Goal: Task Accomplishment & Management: Use online tool/utility

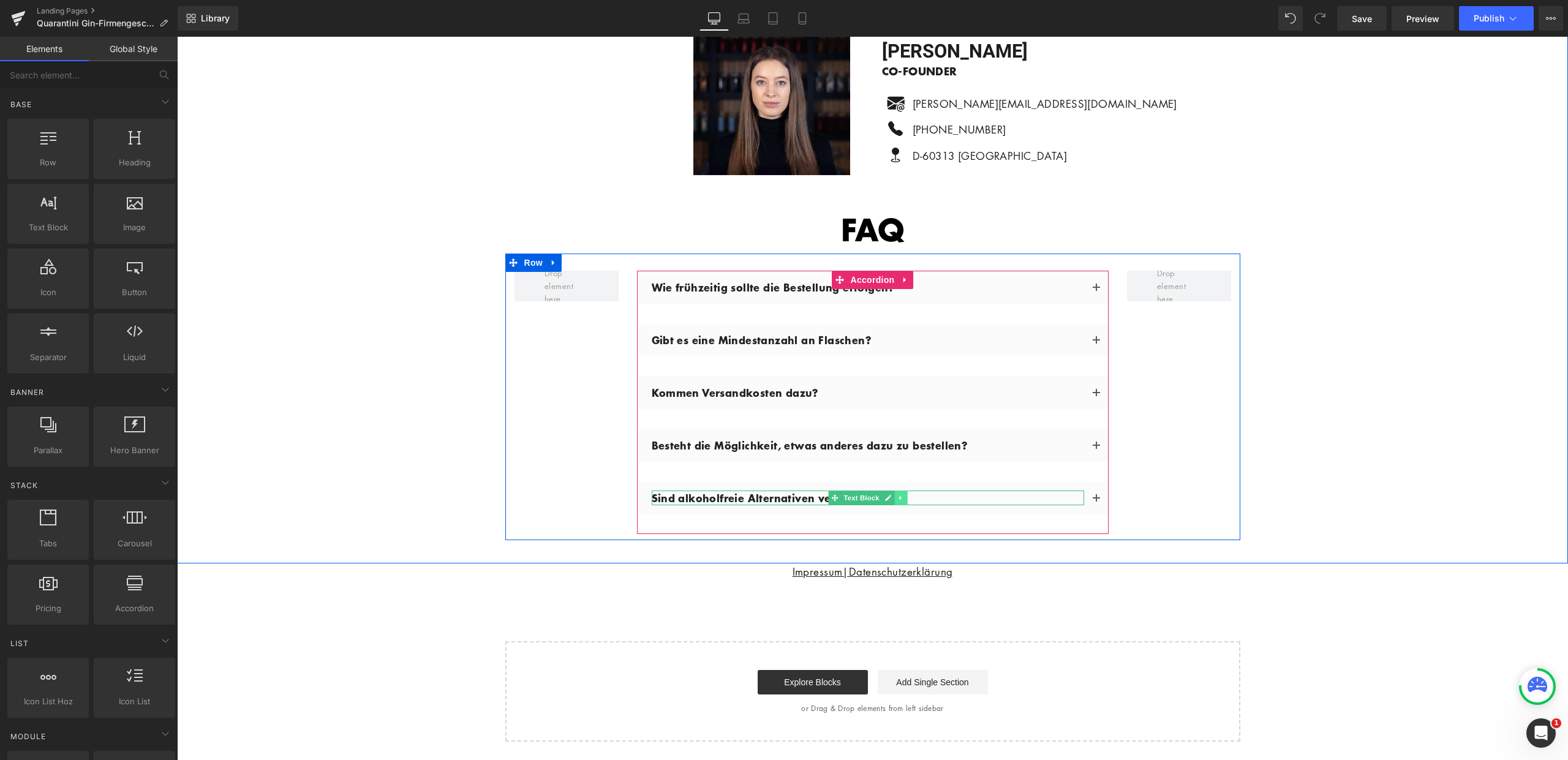
scroll to position [3953, 0]
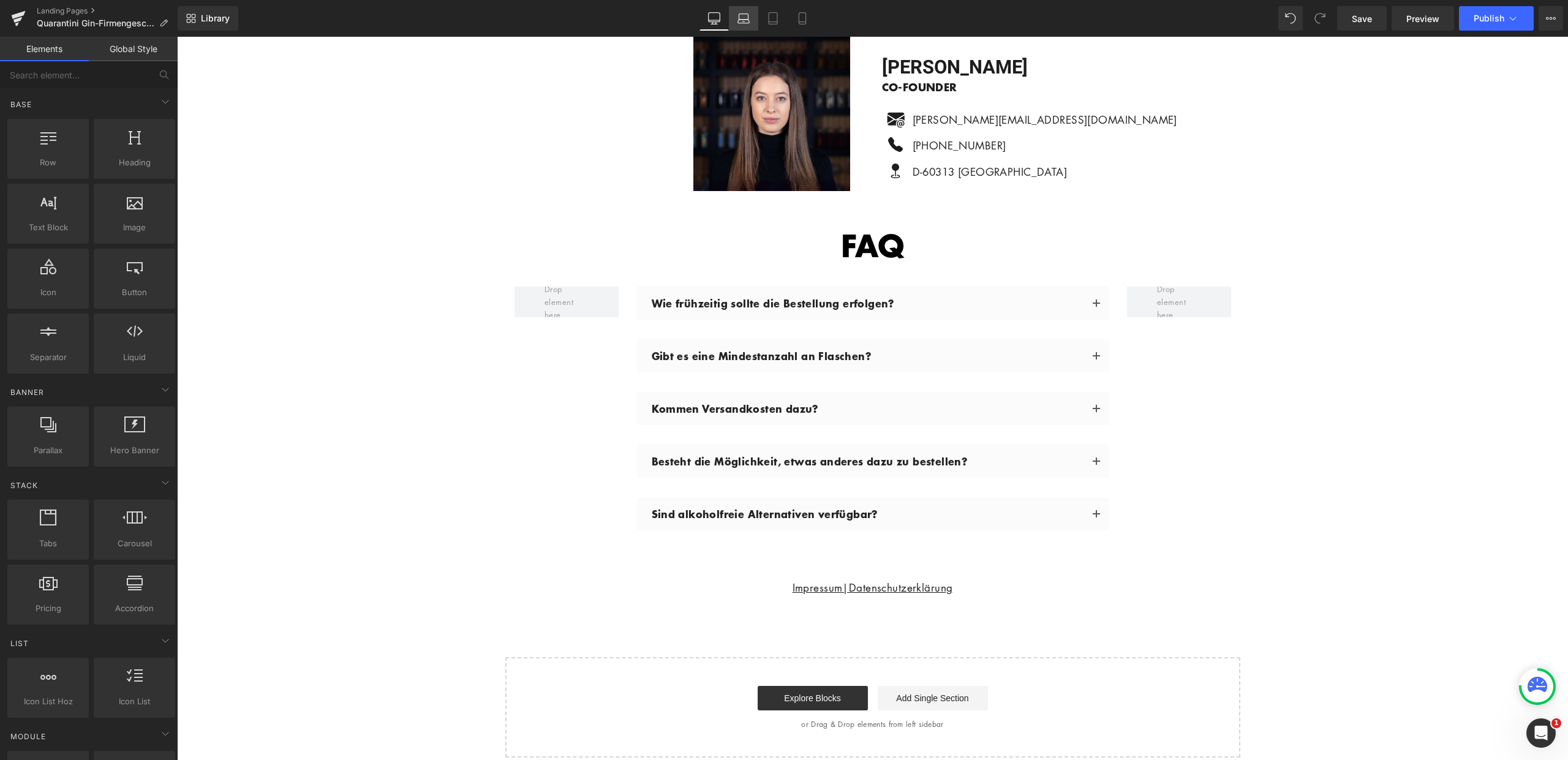
click at [740, 20] on icon at bounding box center [744, 19] width 12 height 12
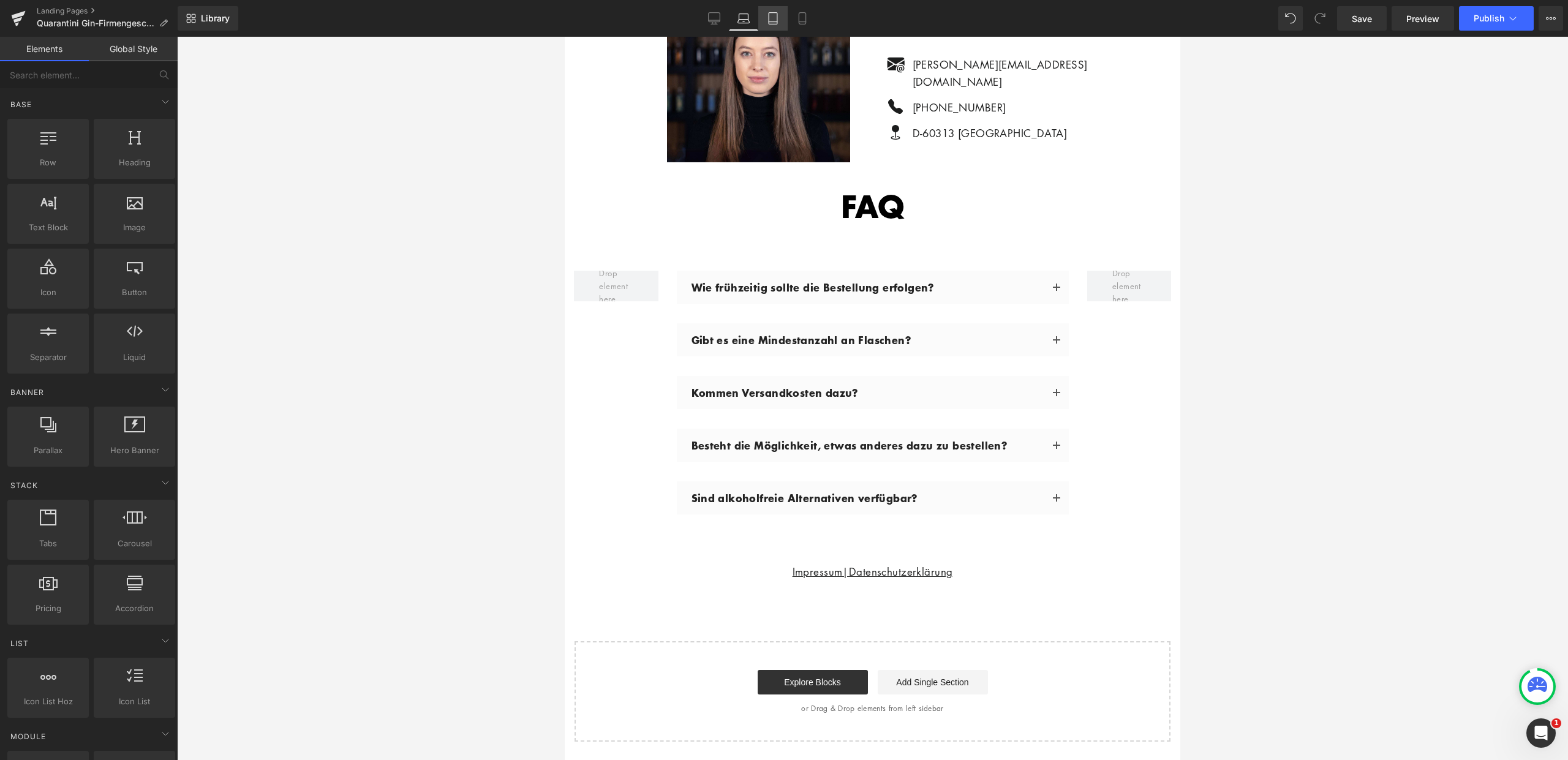
click at [775, 16] on icon at bounding box center [773, 19] width 12 height 12
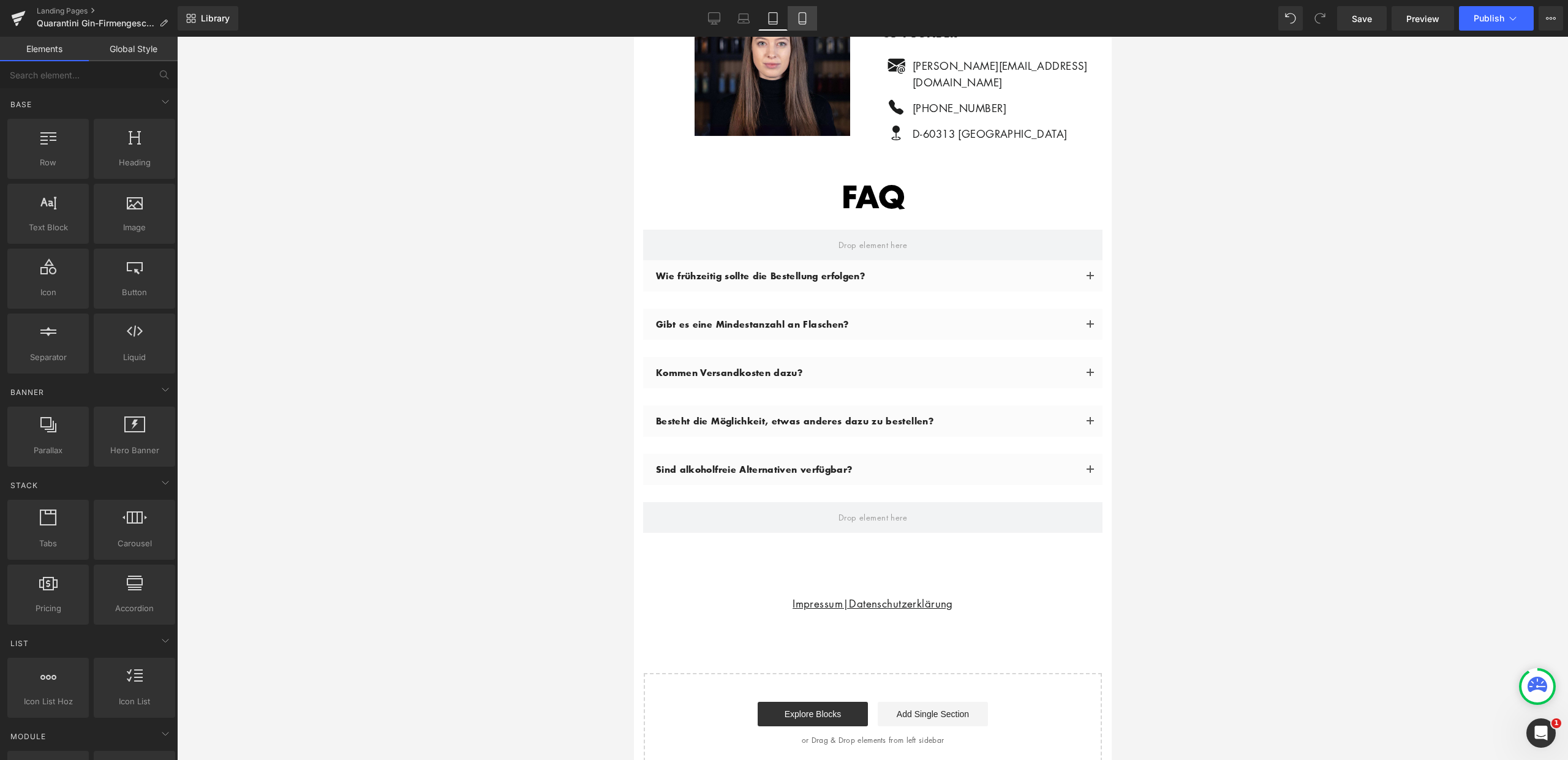
click at [795, 17] on link "Mobile" at bounding box center [803, 19] width 30 height 25
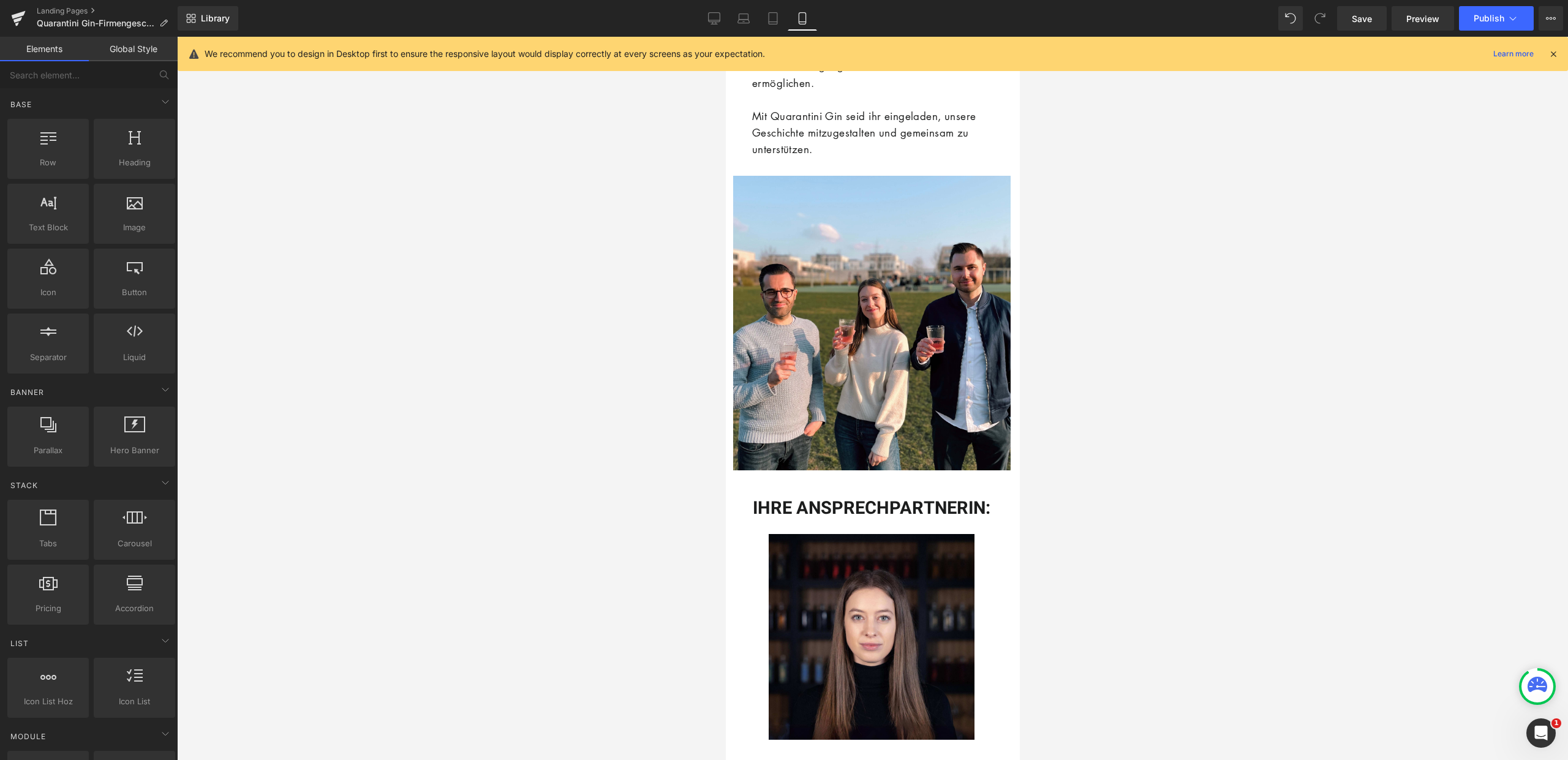
scroll to position [4272, 0]
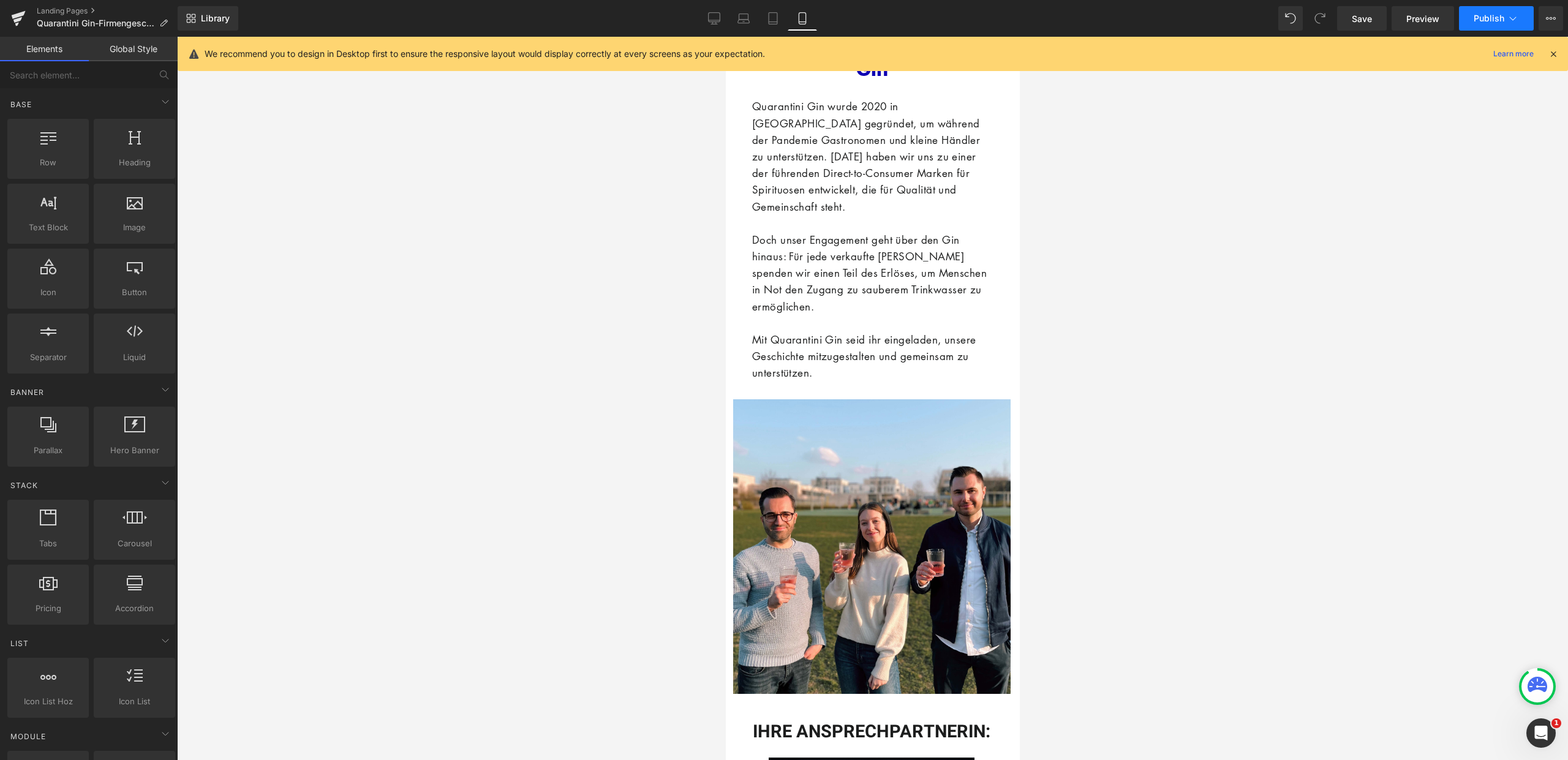
click at [1491, 11] on button "Publish" at bounding box center [1497, 19] width 75 height 25
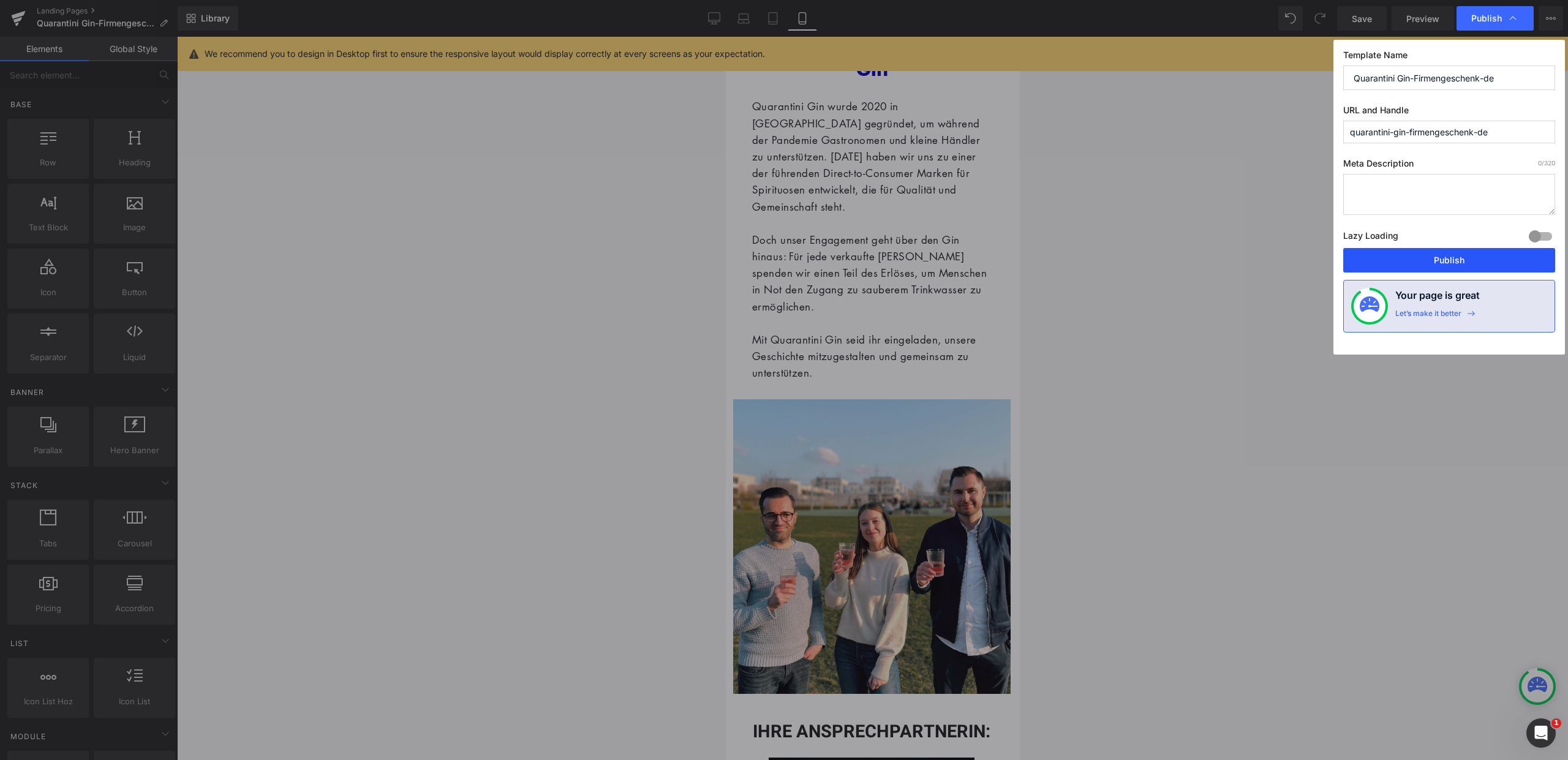
click at [1445, 253] on button "Publish" at bounding box center [1449, 260] width 212 height 25
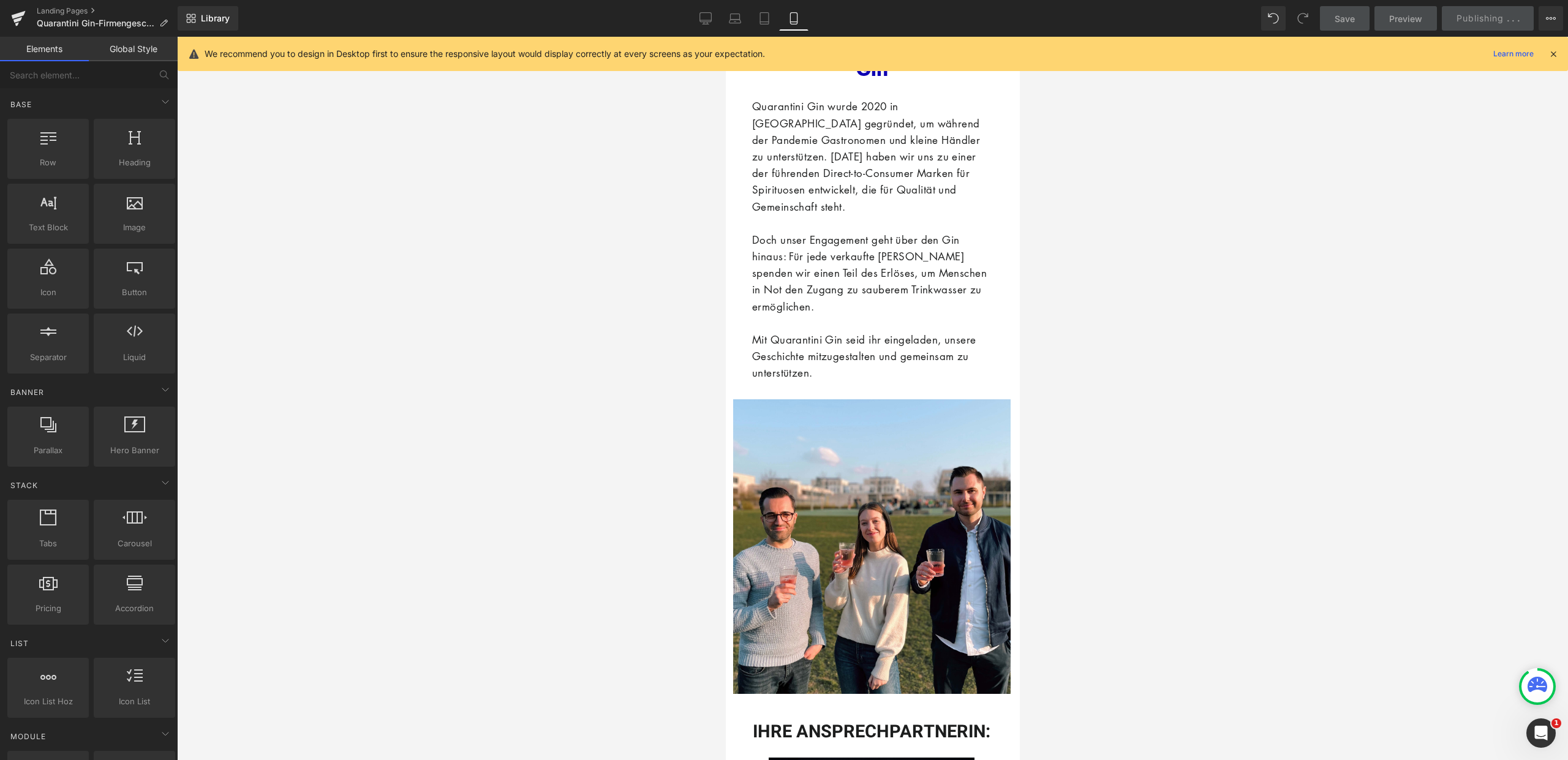
click at [1553, 53] on icon at bounding box center [1553, 54] width 11 height 11
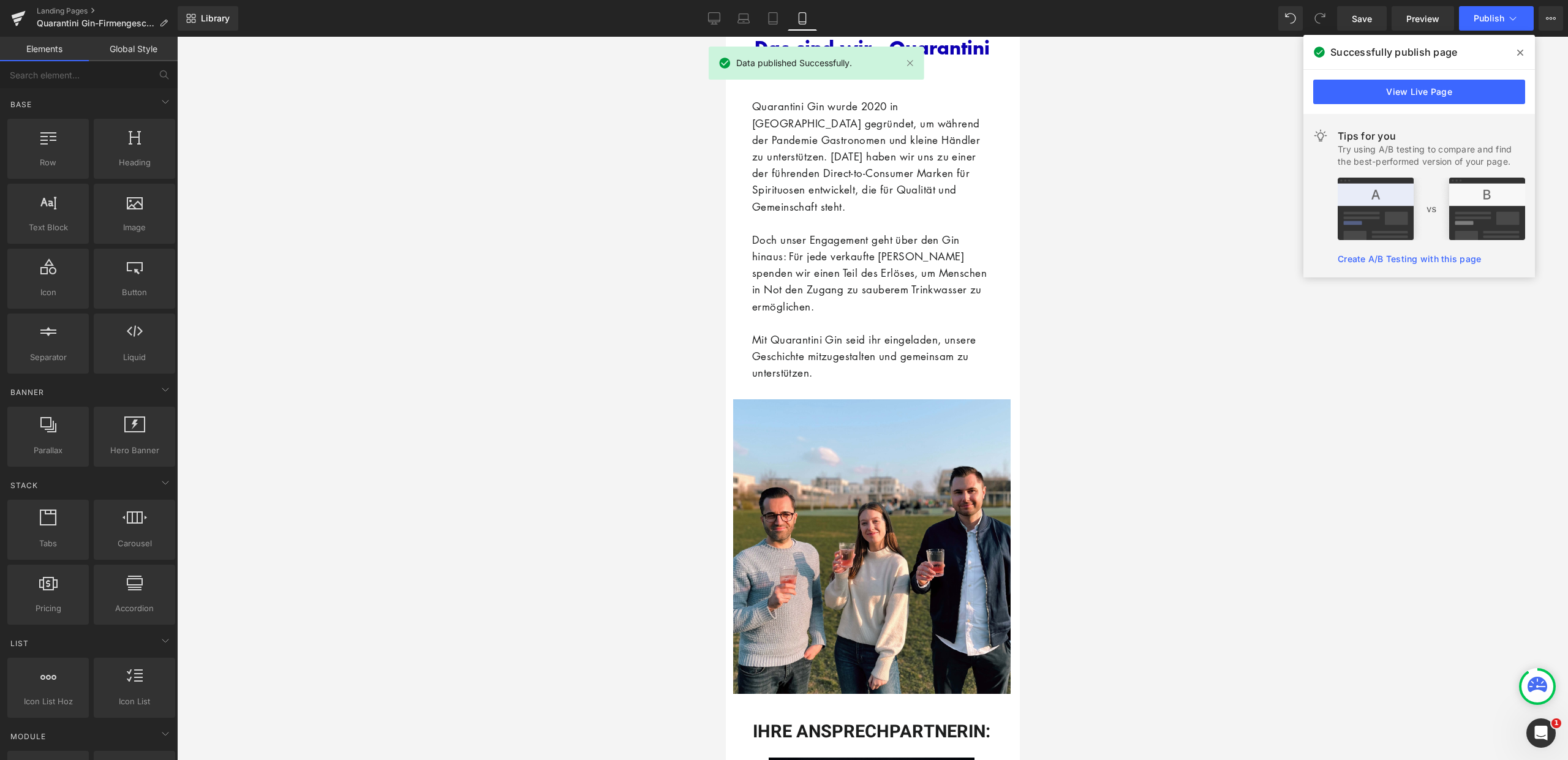
click at [1528, 51] on span at bounding box center [1520, 52] width 19 height 19
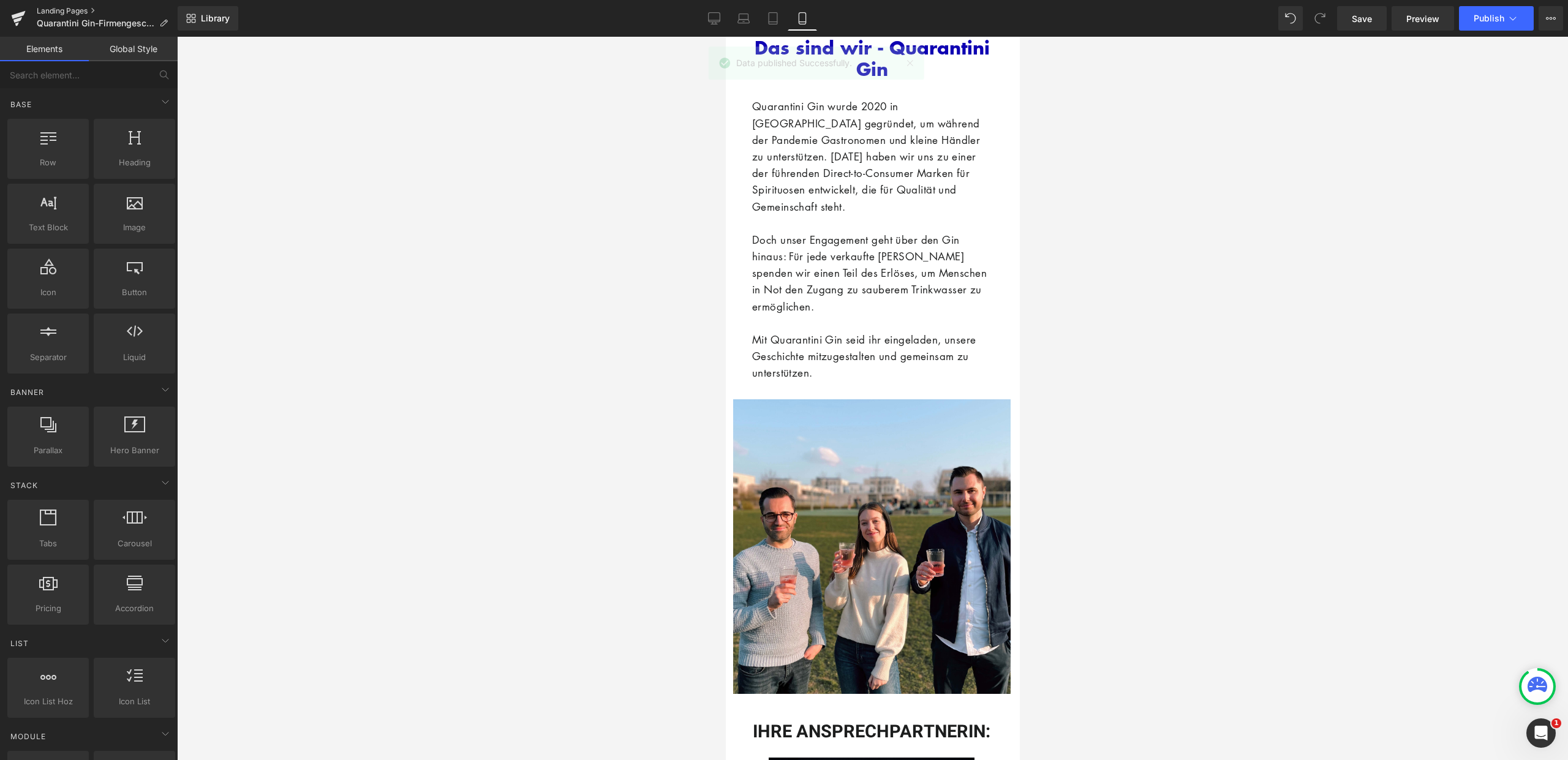
click at [56, 9] on link "Landing Pages" at bounding box center [106, 11] width 141 height 10
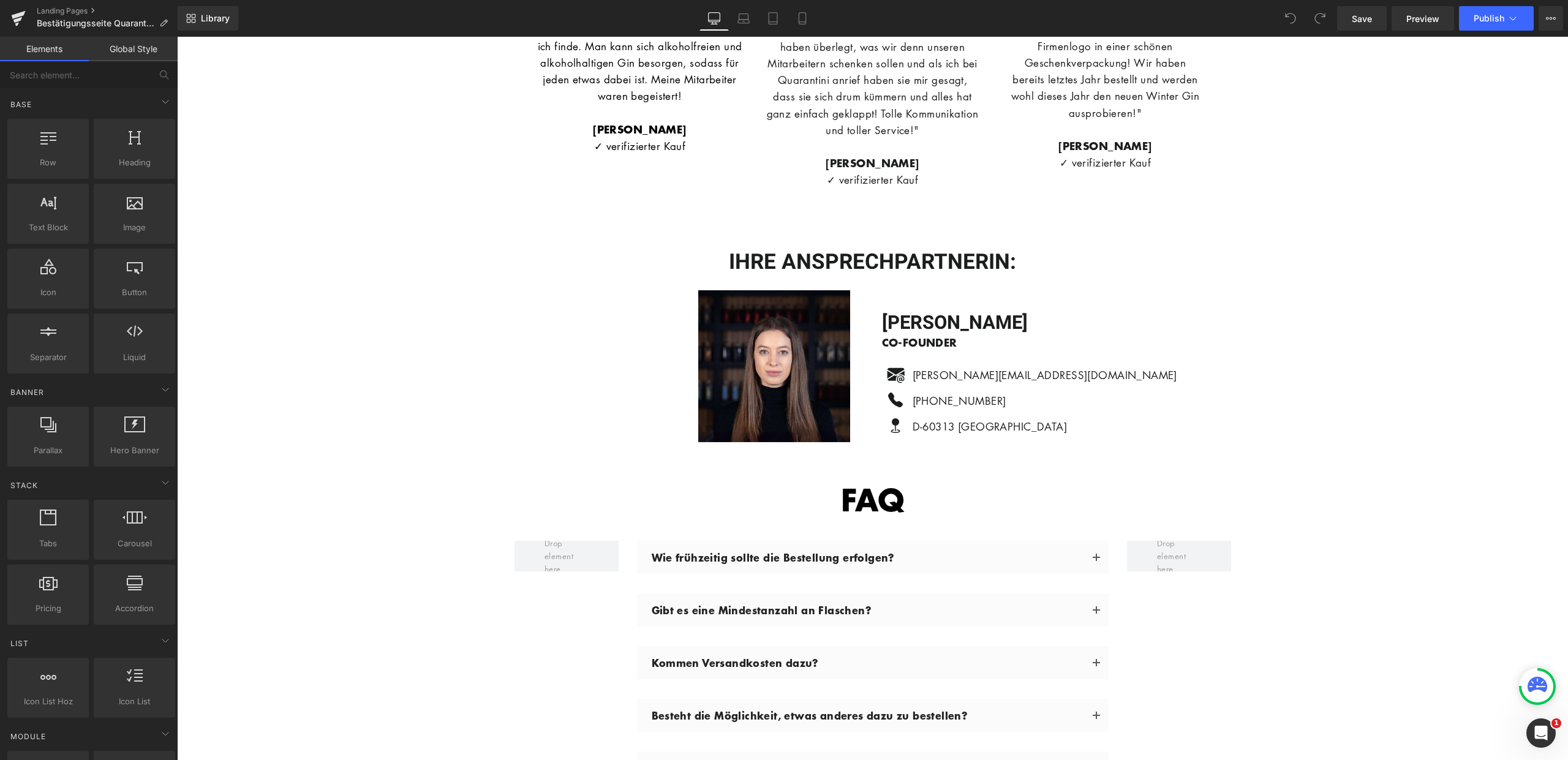
scroll to position [3762, 0]
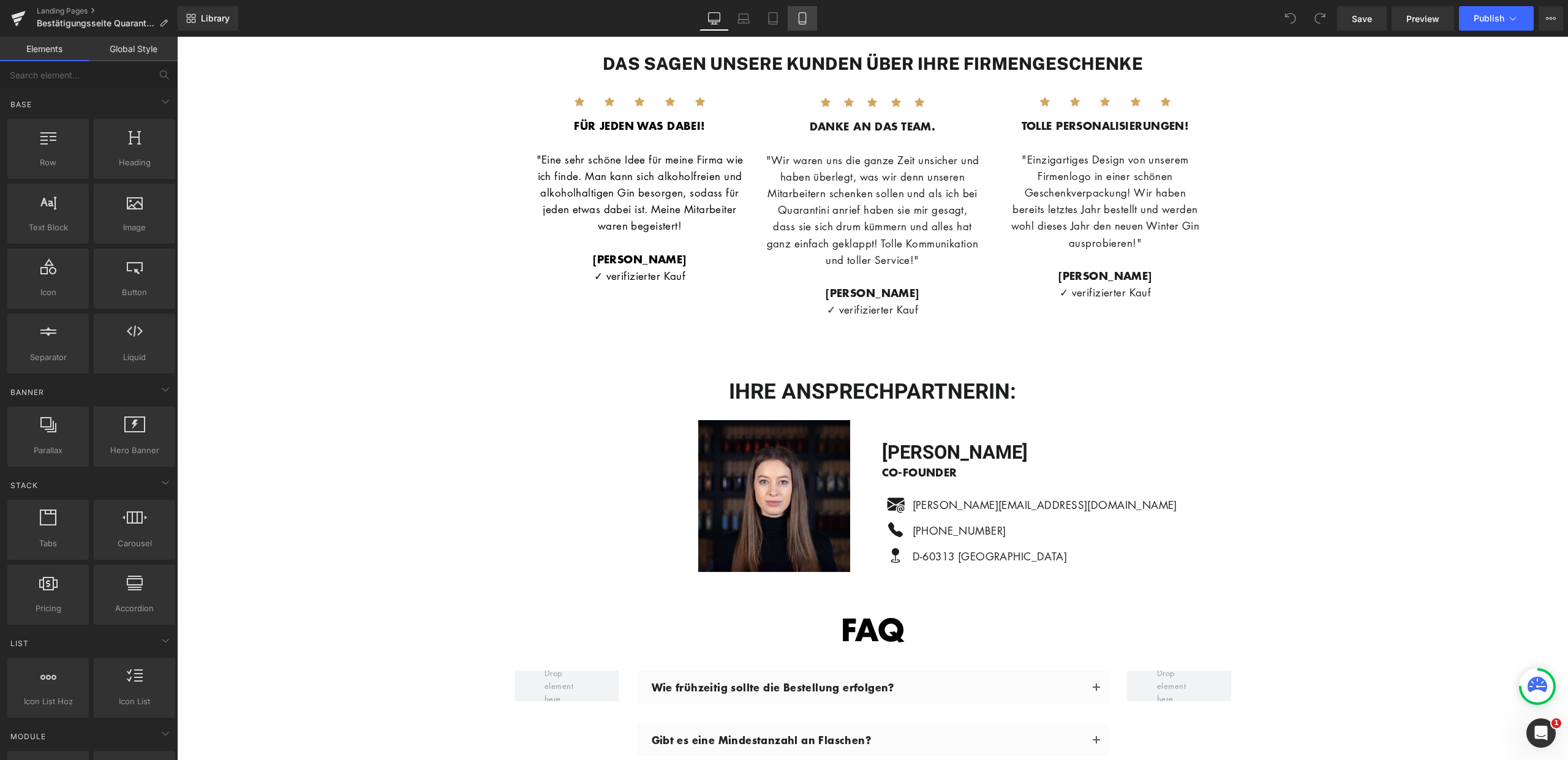
click at [805, 19] on icon at bounding box center [803, 19] width 12 height 12
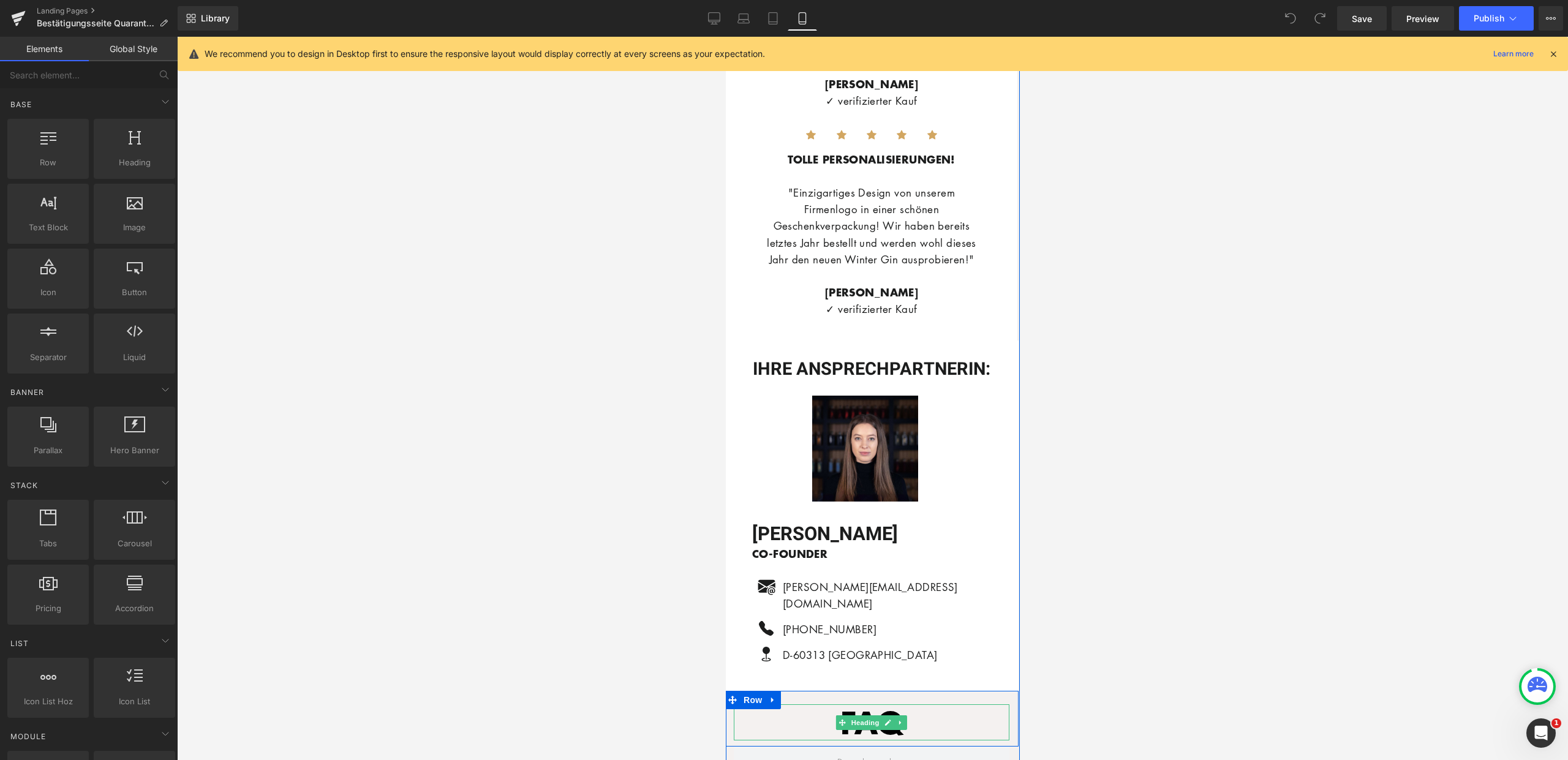
scroll to position [3551, 0]
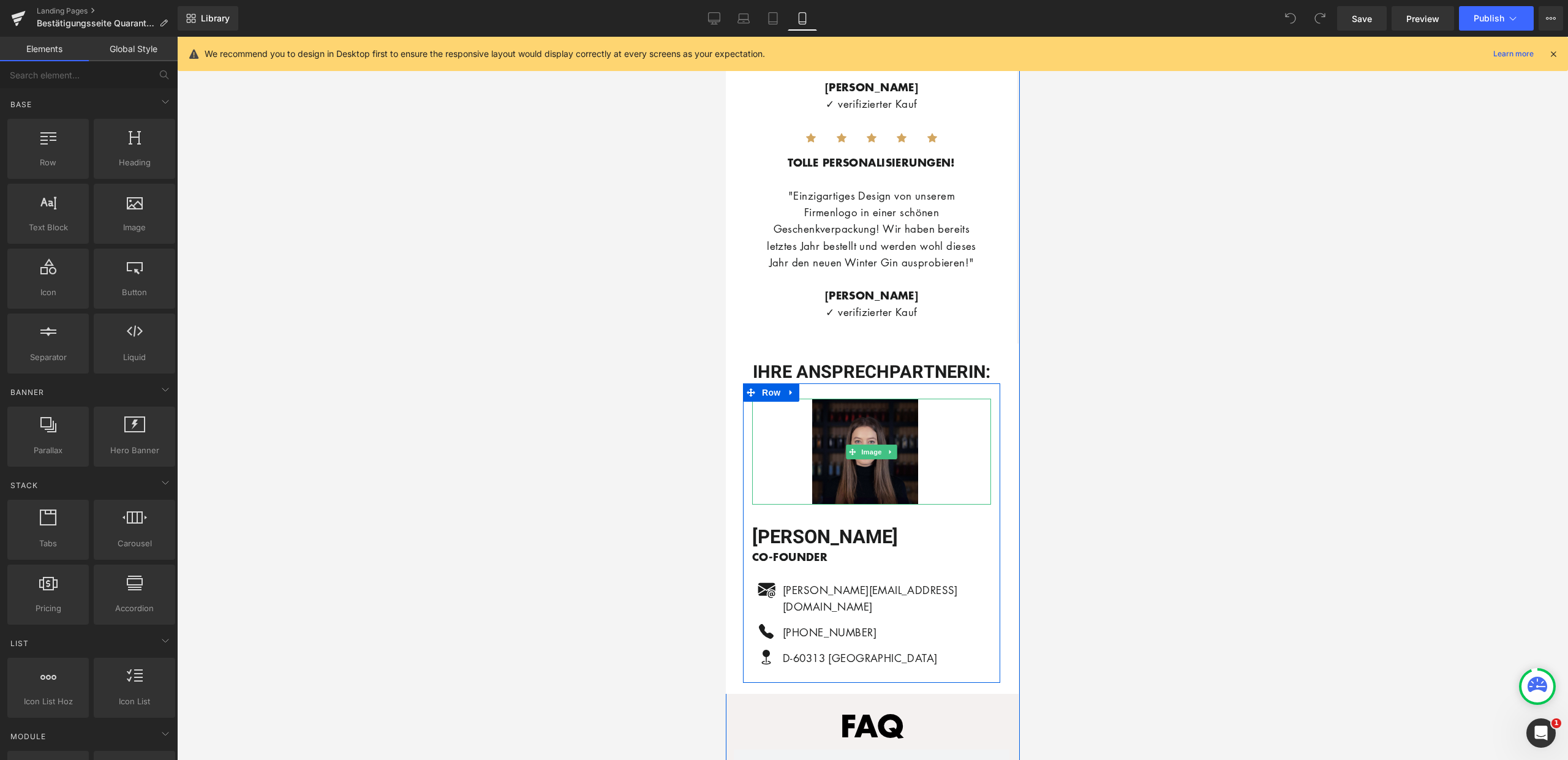
click at [855, 399] on img at bounding box center [872, 451] width 120 height 106
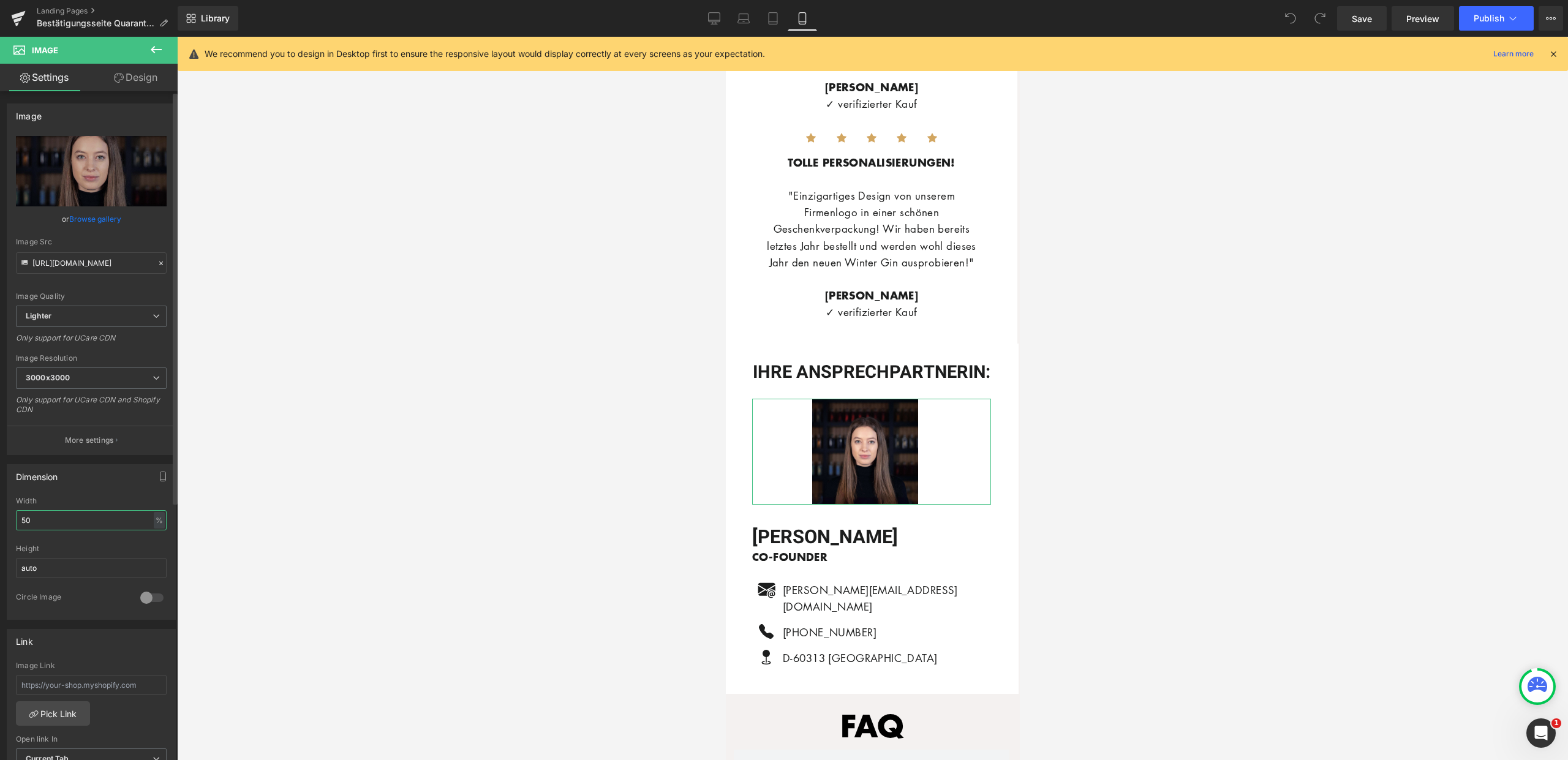
click at [44, 511] on input "50" at bounding box center [91, 521] width 151 height 20
drag, startPoint x: 41, startPoint y: 517, endPoint x: 10, endPoint y: 517, distance: 31.0
click at [10, 517] on div "50% Width 50 % % px auto Height auto 0 Circle Image" at bounding box center [91, 558] width 168 height 123
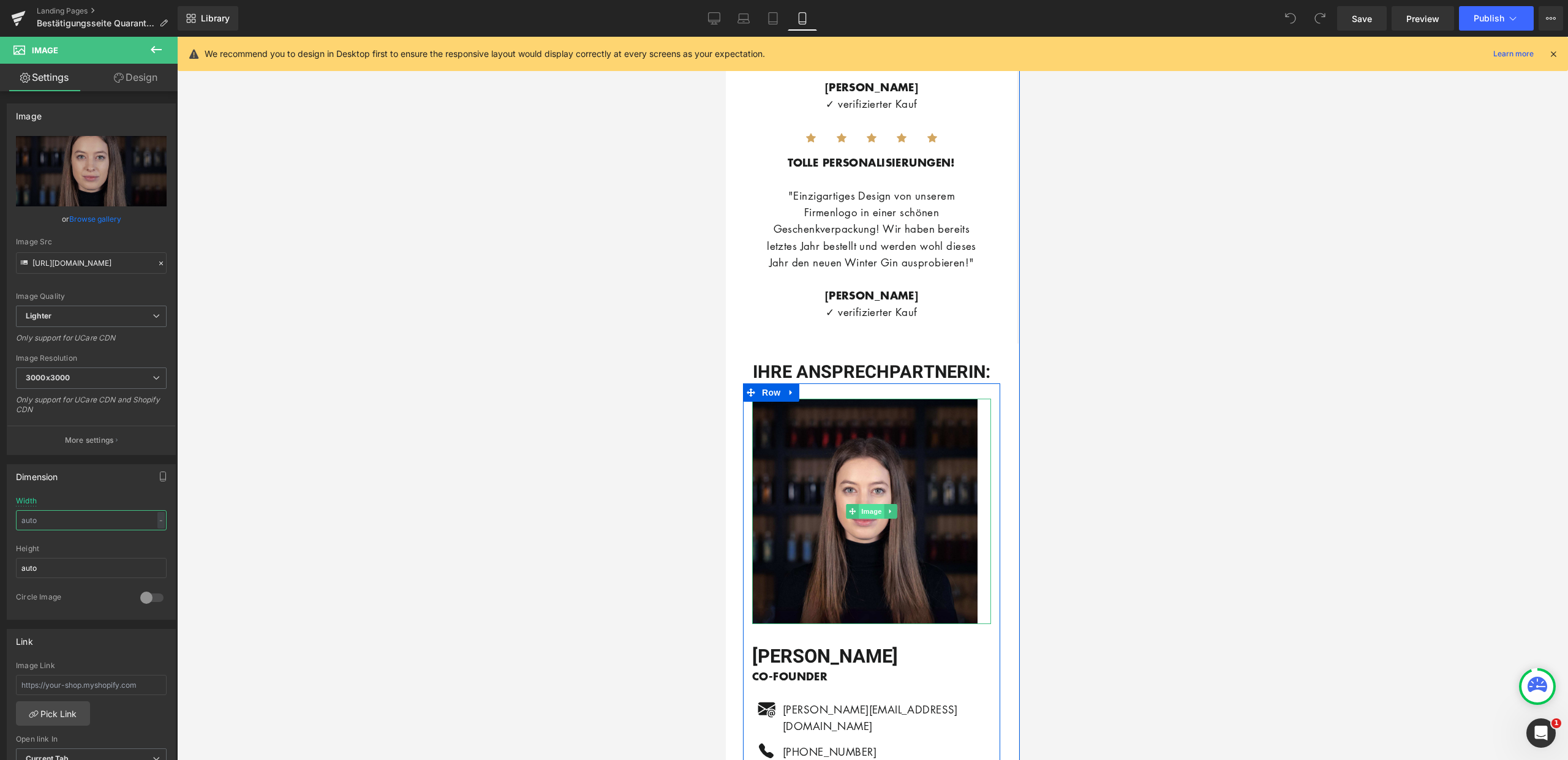
click at [873, 504] on span "Image" at bounding box center [871, 511] width 26 height 15
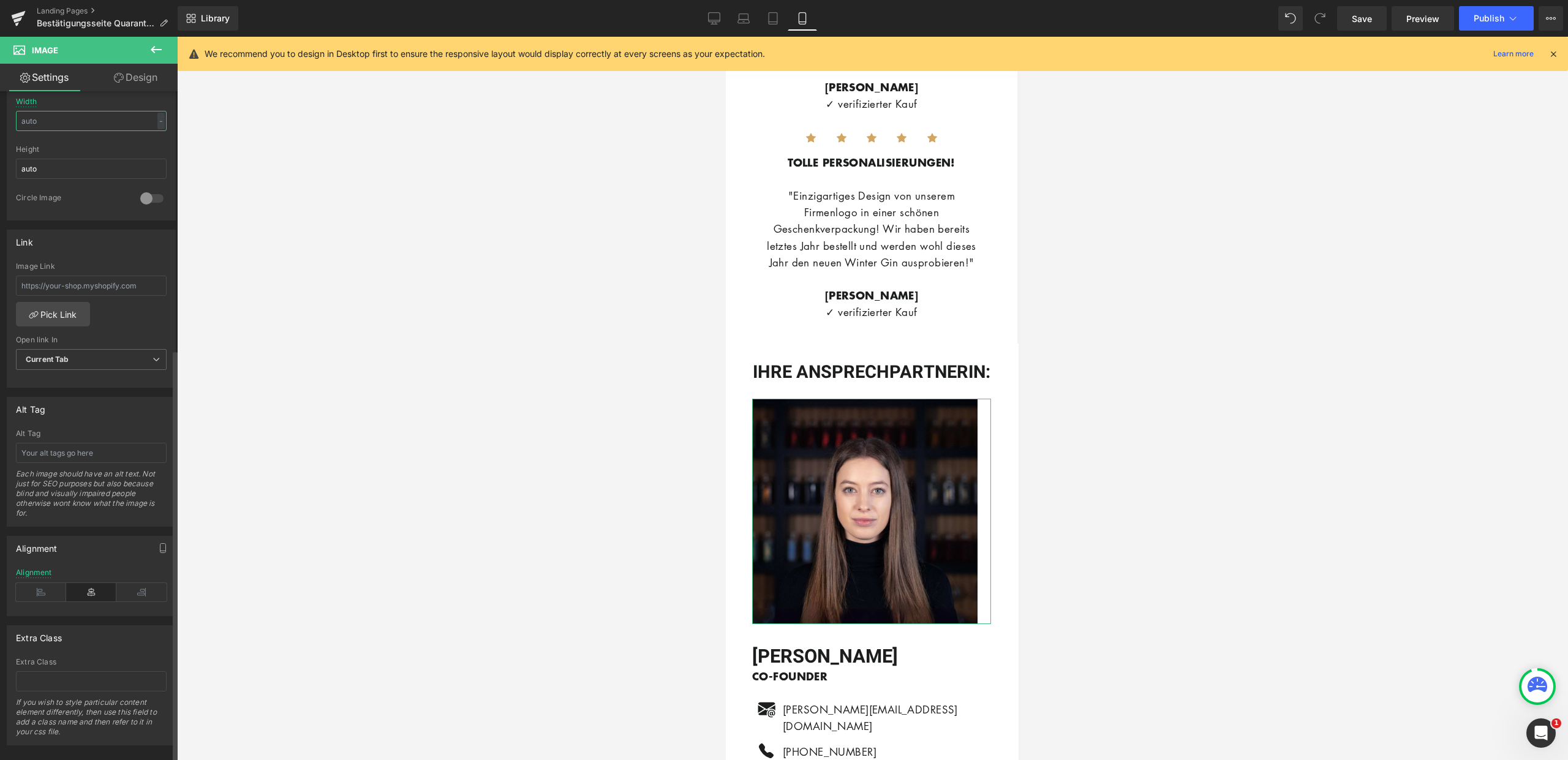
scroll to position [419, 0]
click at [87, 573] on icon at bounding box center [91, 582] width 51 height 19
click at [132, 573] on icon at bounding box center [141, 582] width 51 height 19
click at [90, 573] on icon at bounding box center [91, 582] width 51 height 19
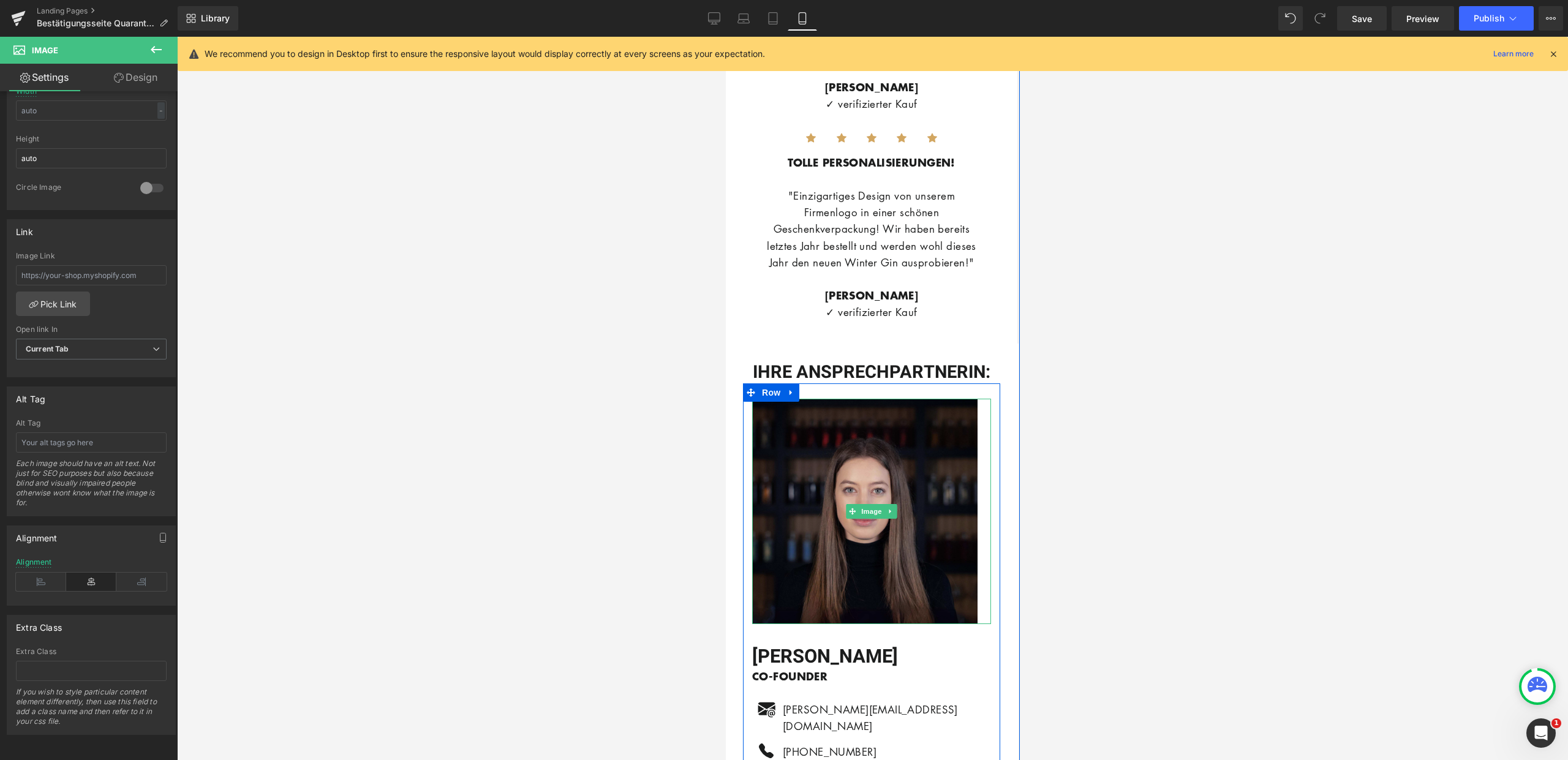
click at [837, 467] on img at bounding box center [870, 511] width 239 height 225
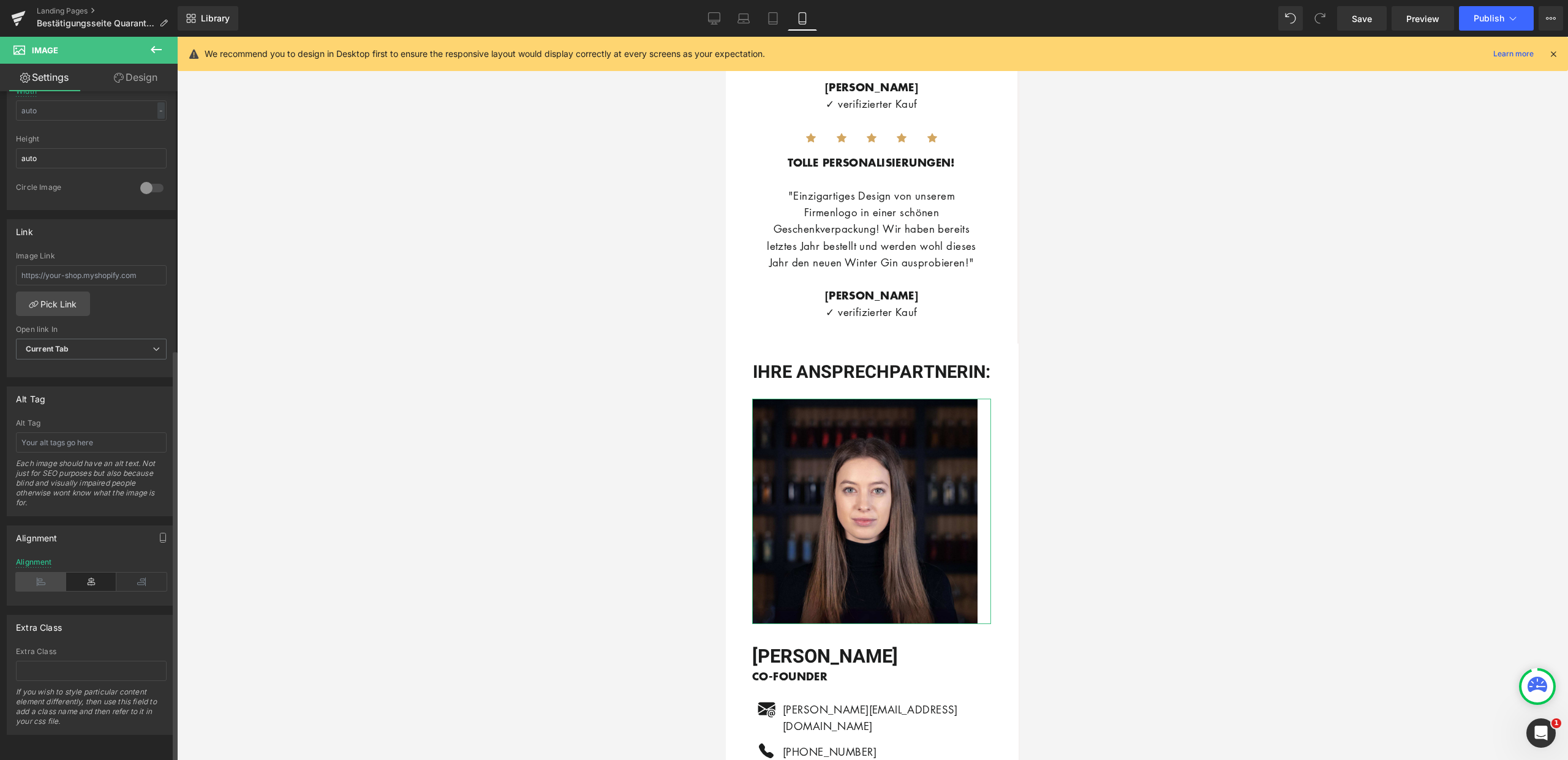
click at [49, 575] on icon at bounding box center [40, 582] width 51 height 19
click at [83, 573] on icon at bounding box center [91, 582] width 51 height 19
click at [868, 504] on span "Image" at bounding box center [871, 511] width 26 height 15
click at [93, 577] on icon at bounding box center [91, 582] width 51 height 19
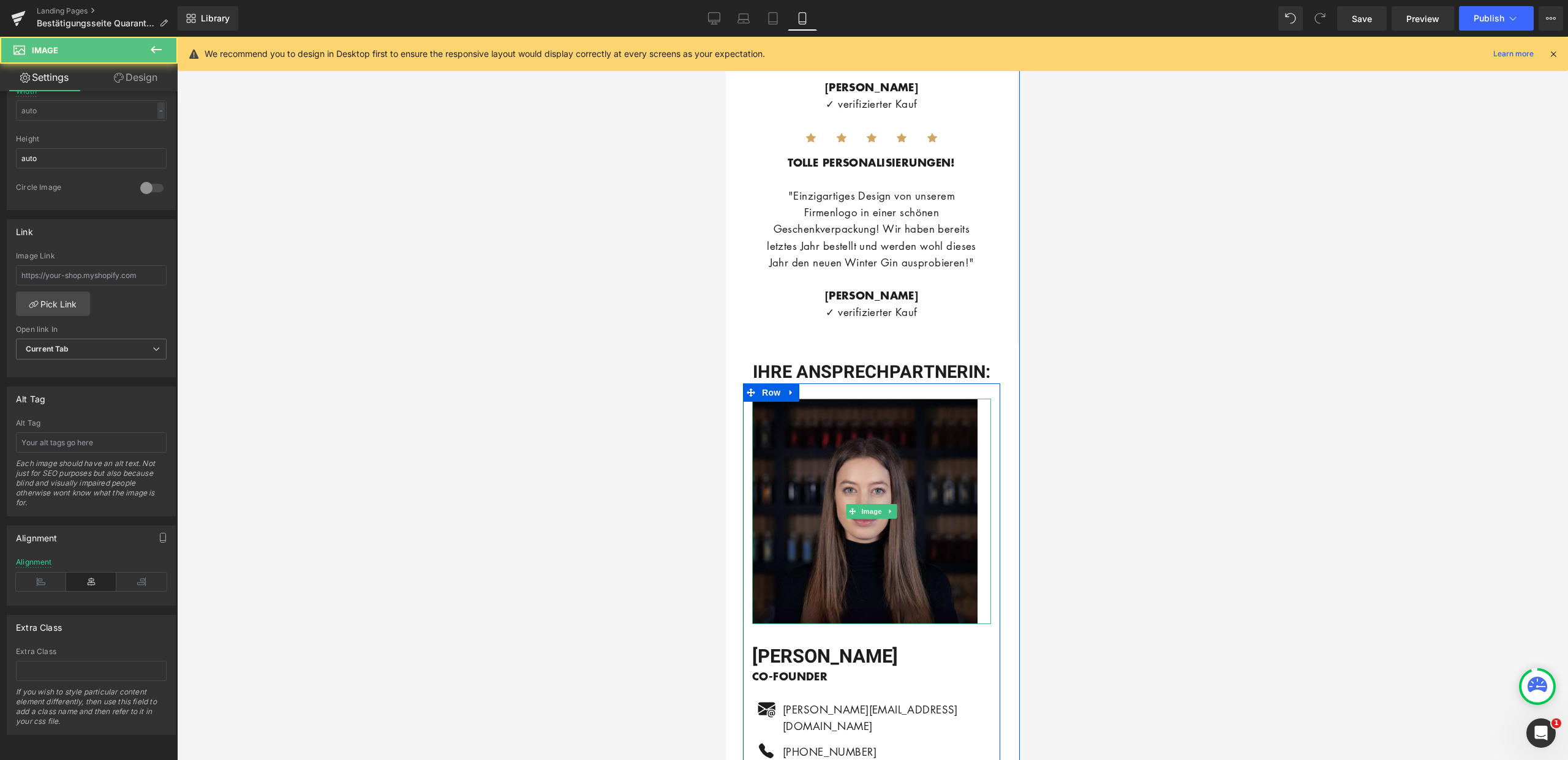
click at [976, 513] on img at bounding box center [870, 511] width 239 height 225
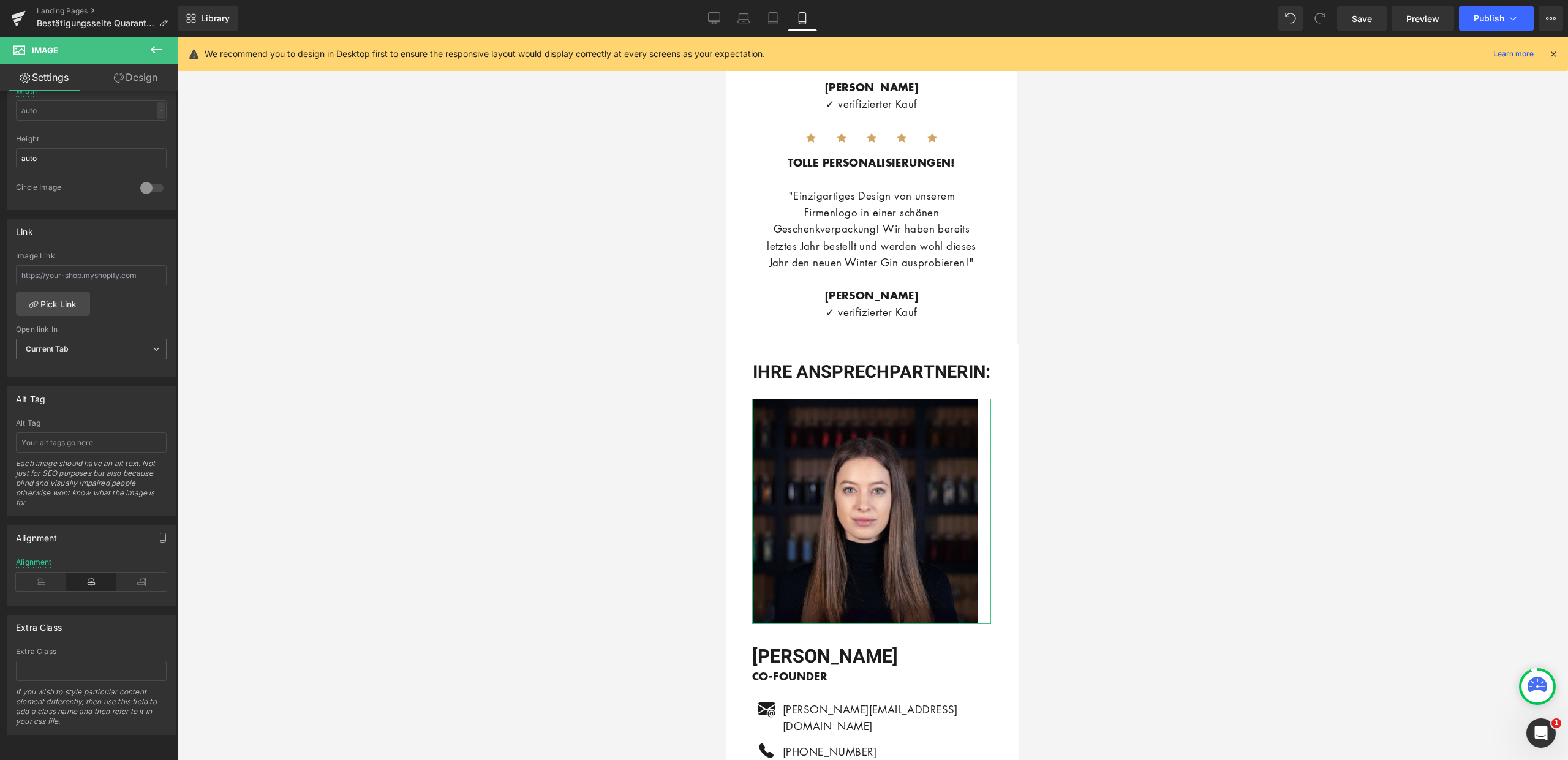
click at [154, 80] on link "Design" at bounding box center [135, 77] width 89 height 27
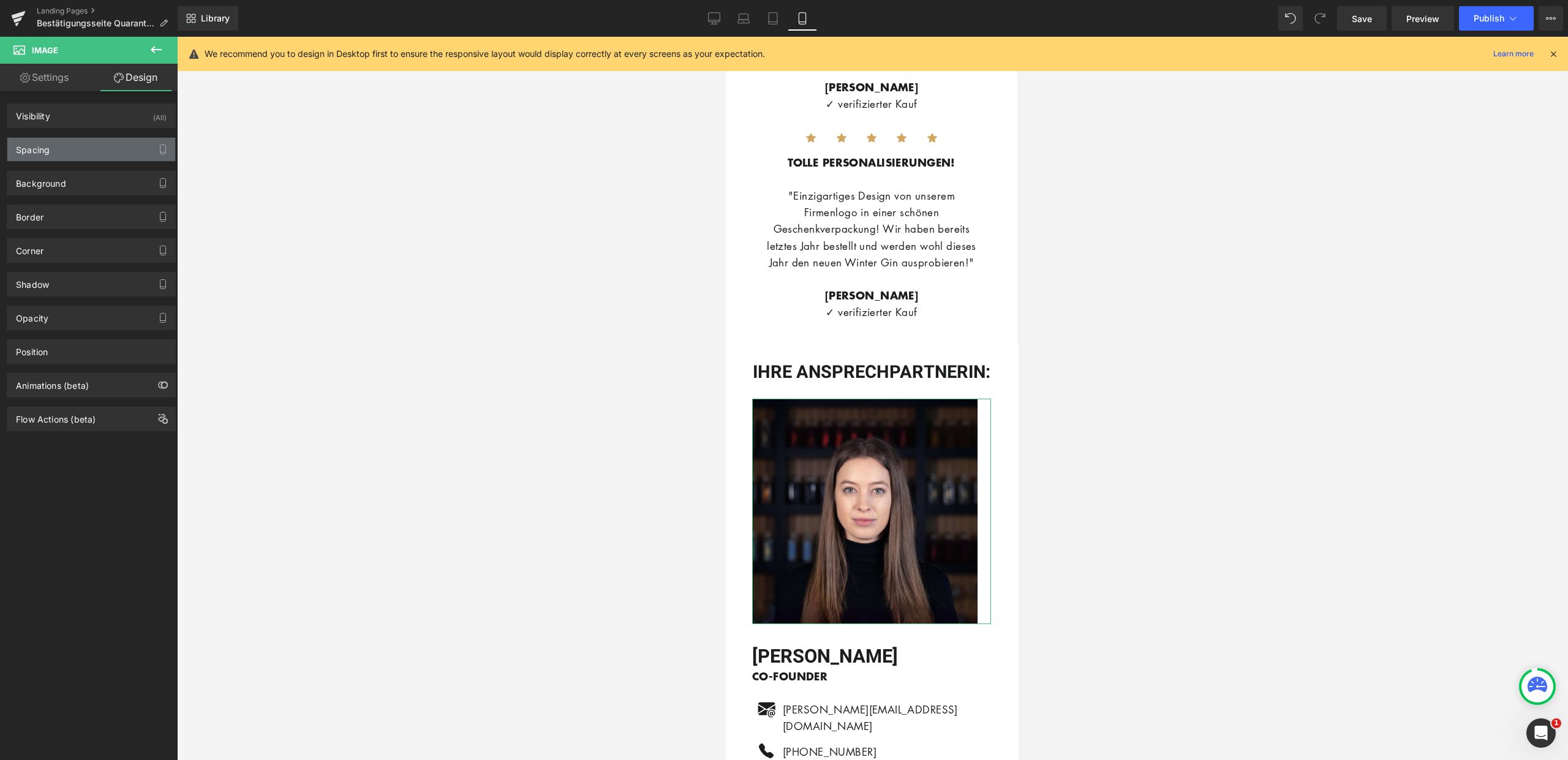
click at [89, 157] on div "Spacing" at bounding box center [91, 149] width 168 height 23
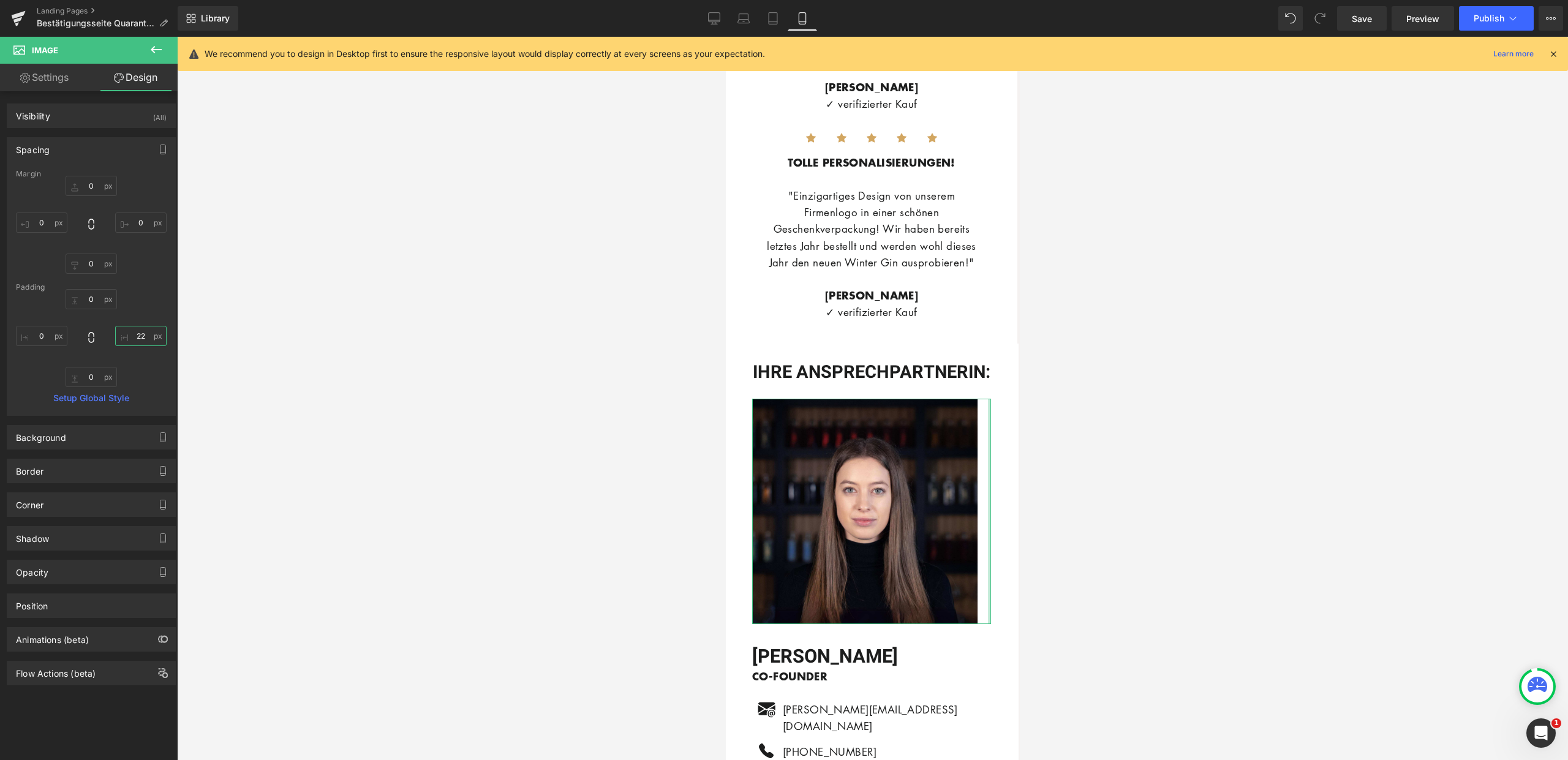
click at [138, 339] on input "22" at bounding box center [141, 336] width 51 height 20
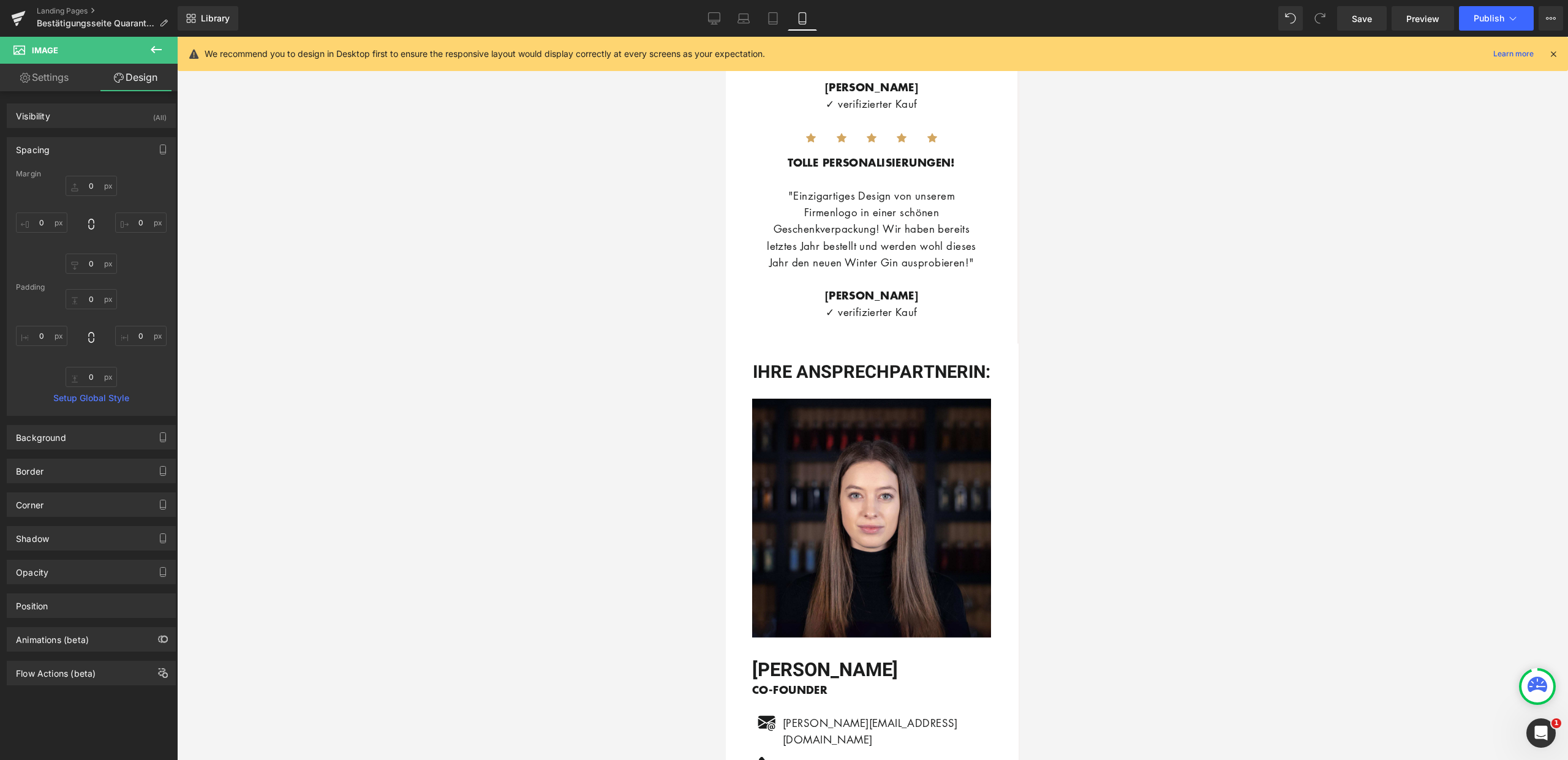
click at [1040, 433] on div at bounding box center [873, 398] width 1391 height 723
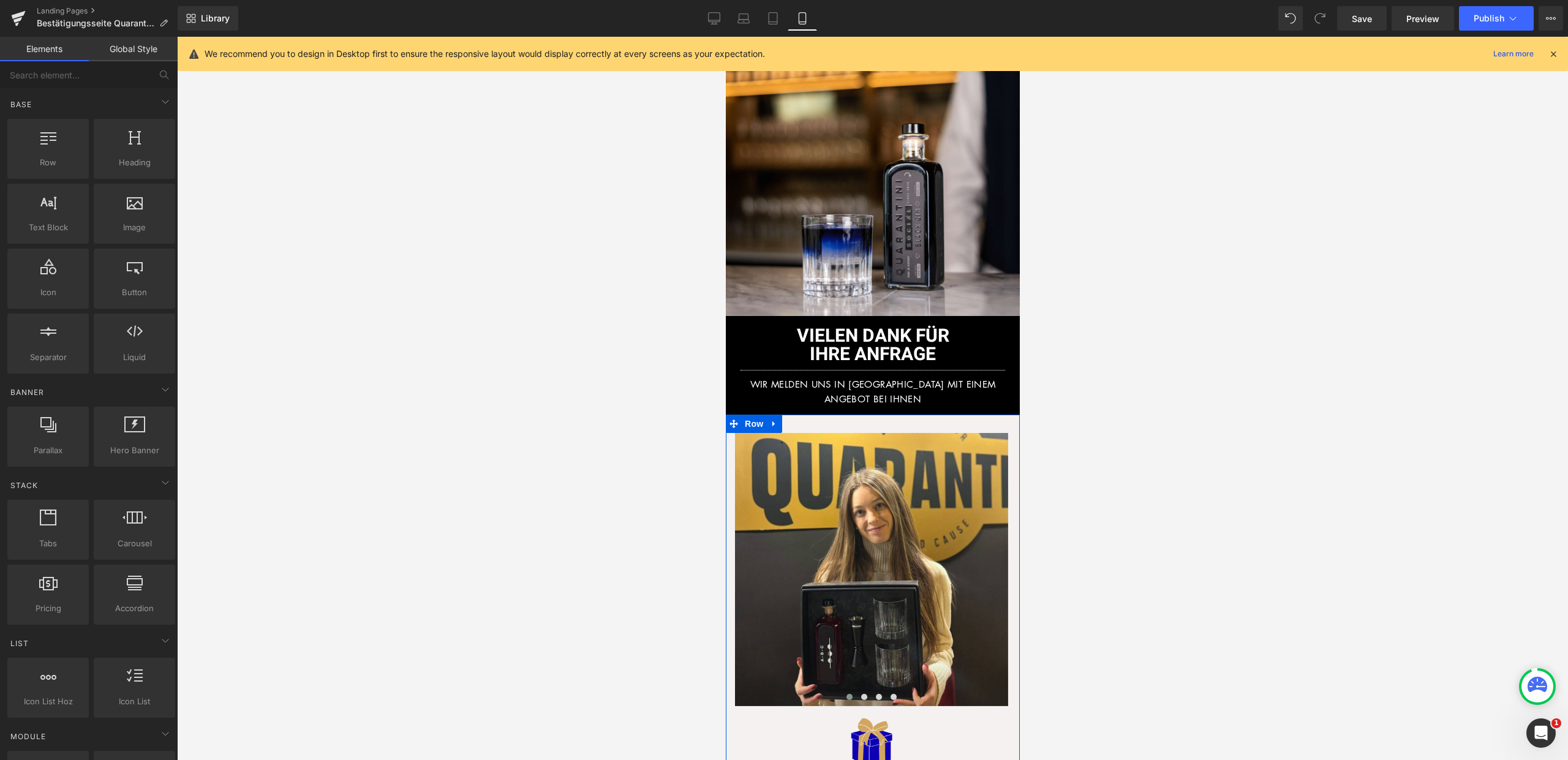
scroll to position [0, 0]
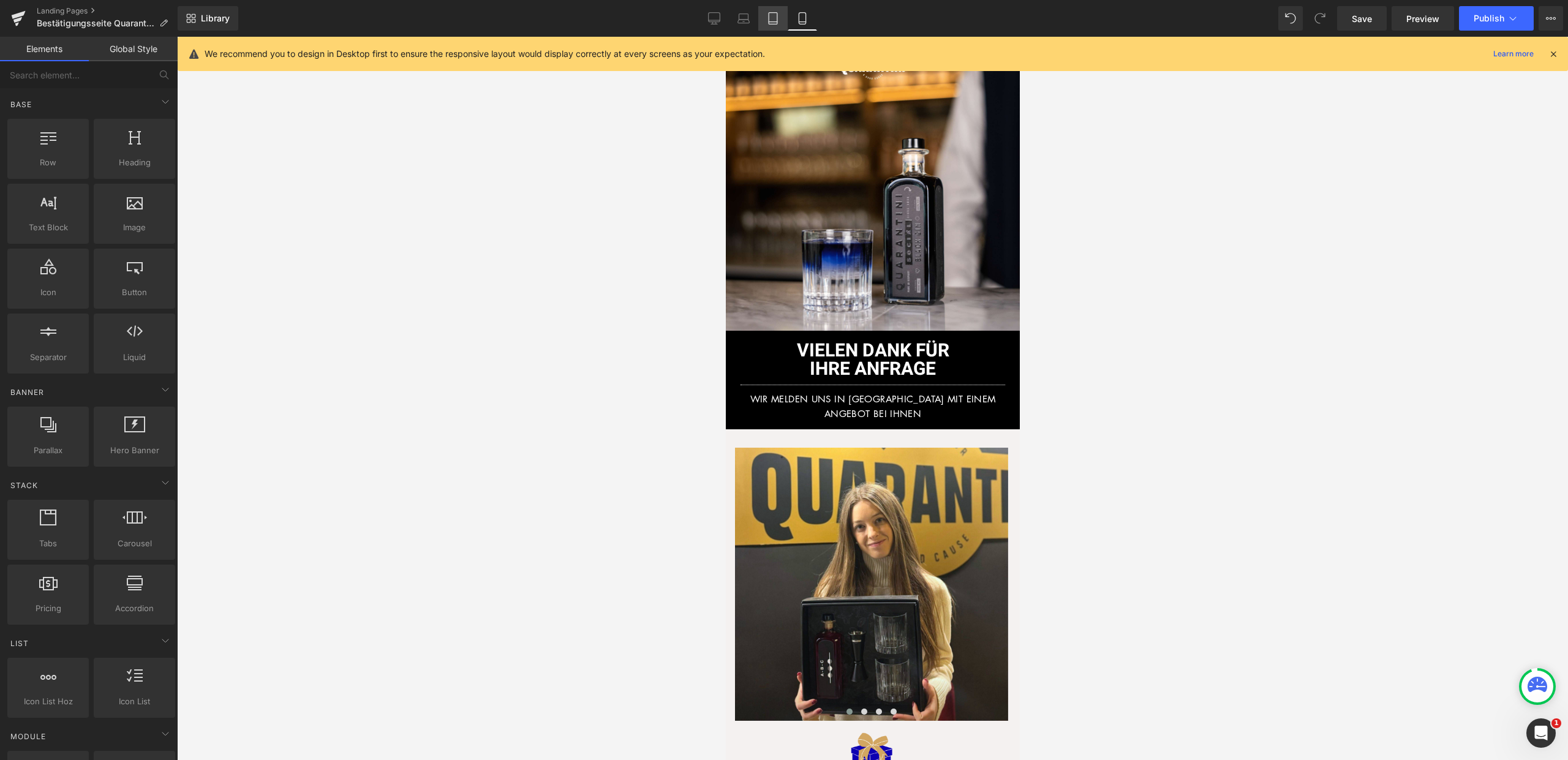
click at [763, 19] on link "Tablet" at bounding box center [773, 19] width 30 height 25
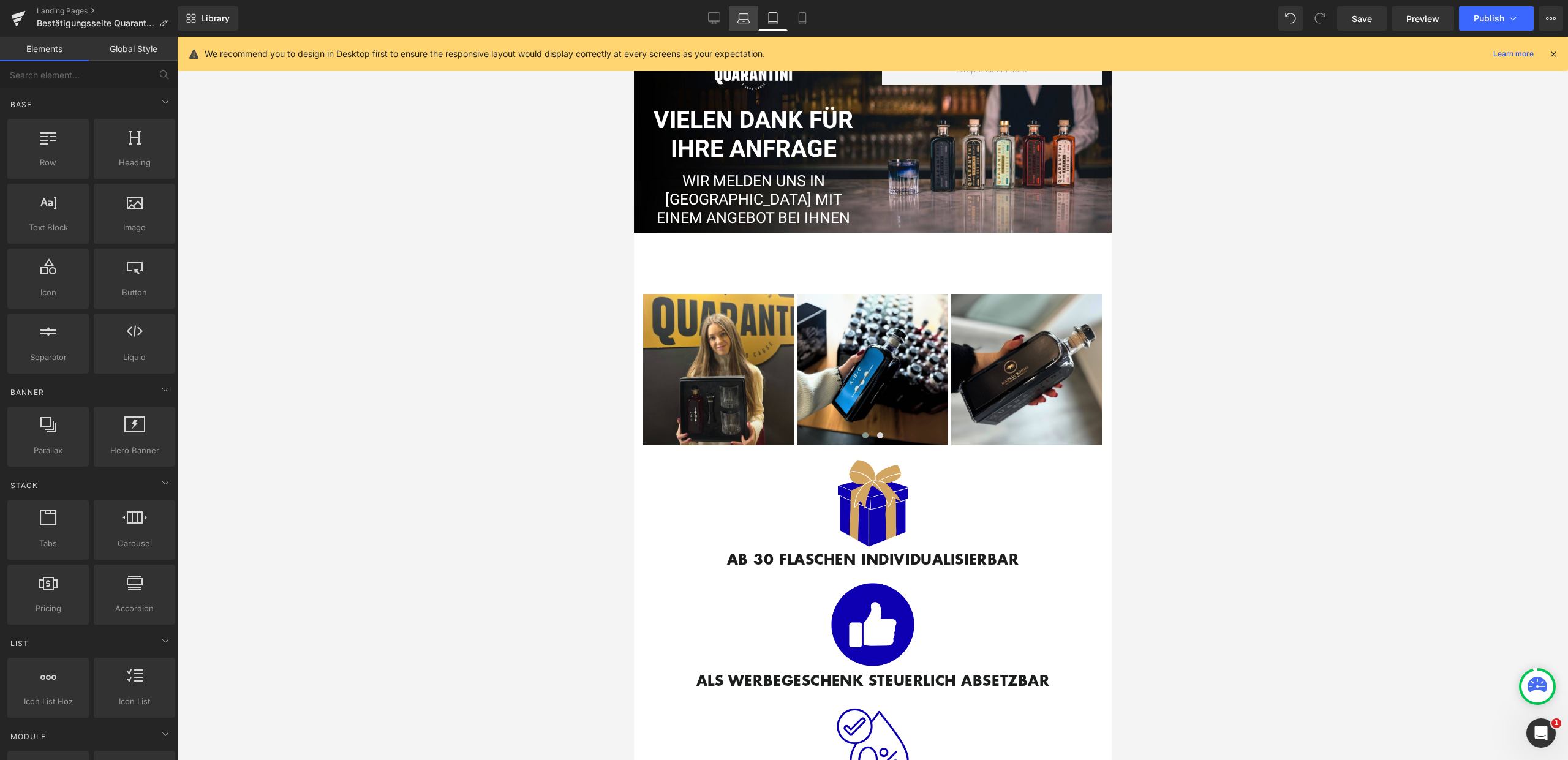
click at [748, 21] on icon at bounding box center [744, 19] width 12 height 12
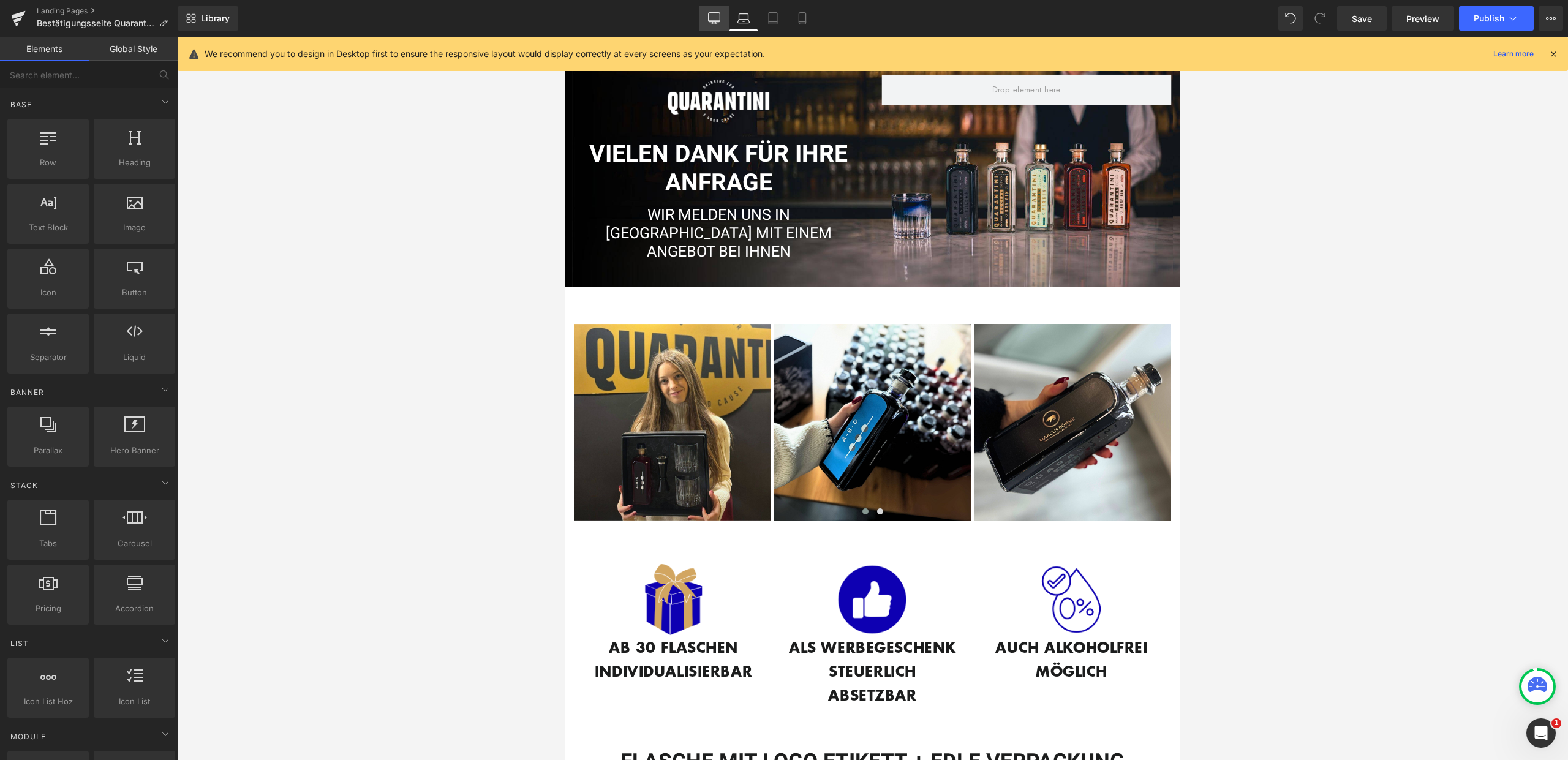
click at [709, 25] on link "Desktop" at bounding box center [714, 19] width 30 height 25
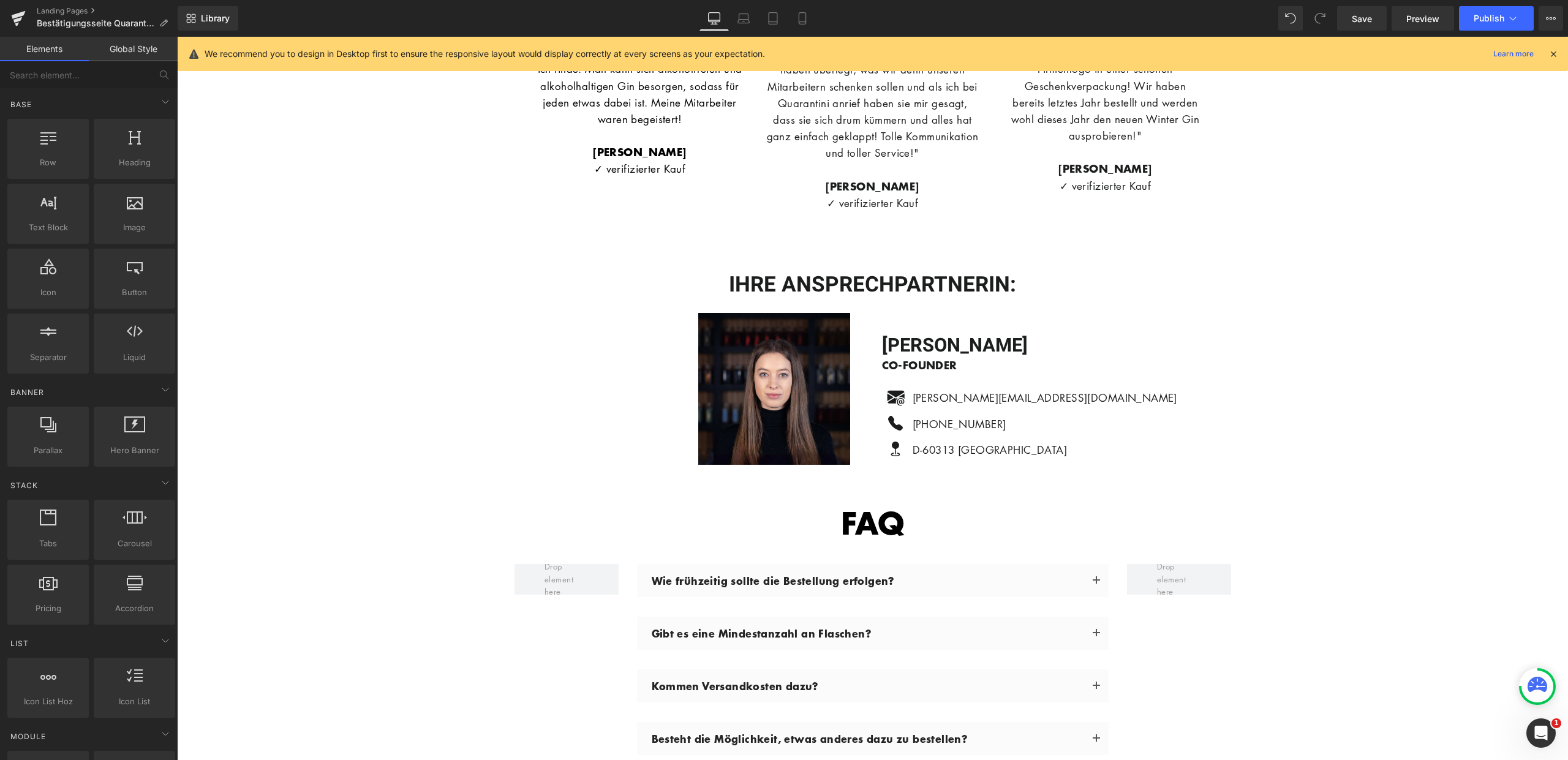
scroll to position [3639, 0]
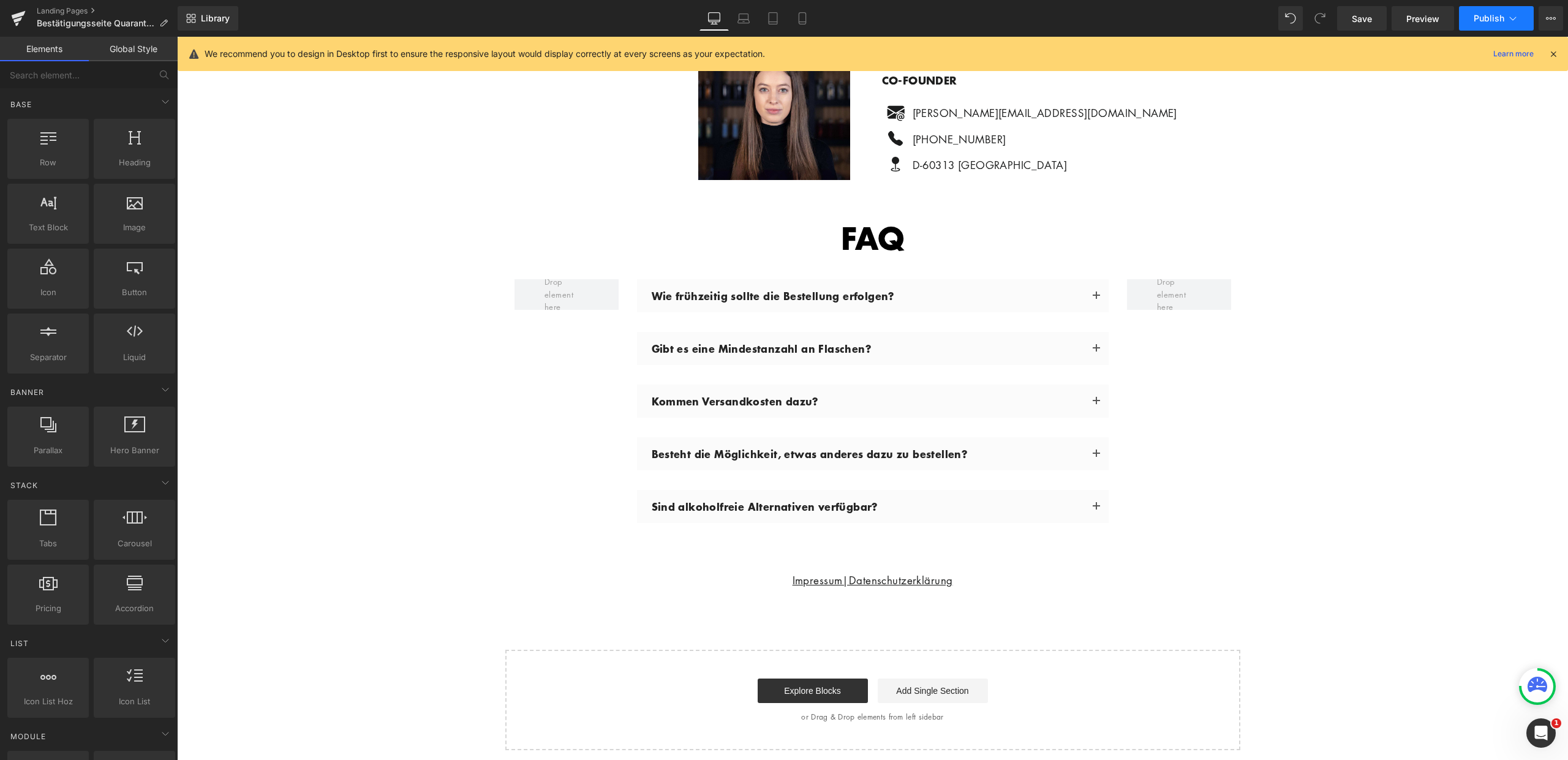
click at [1465, 22] on button "Publish" at bounding box center [1497, 19] width 75 height 25
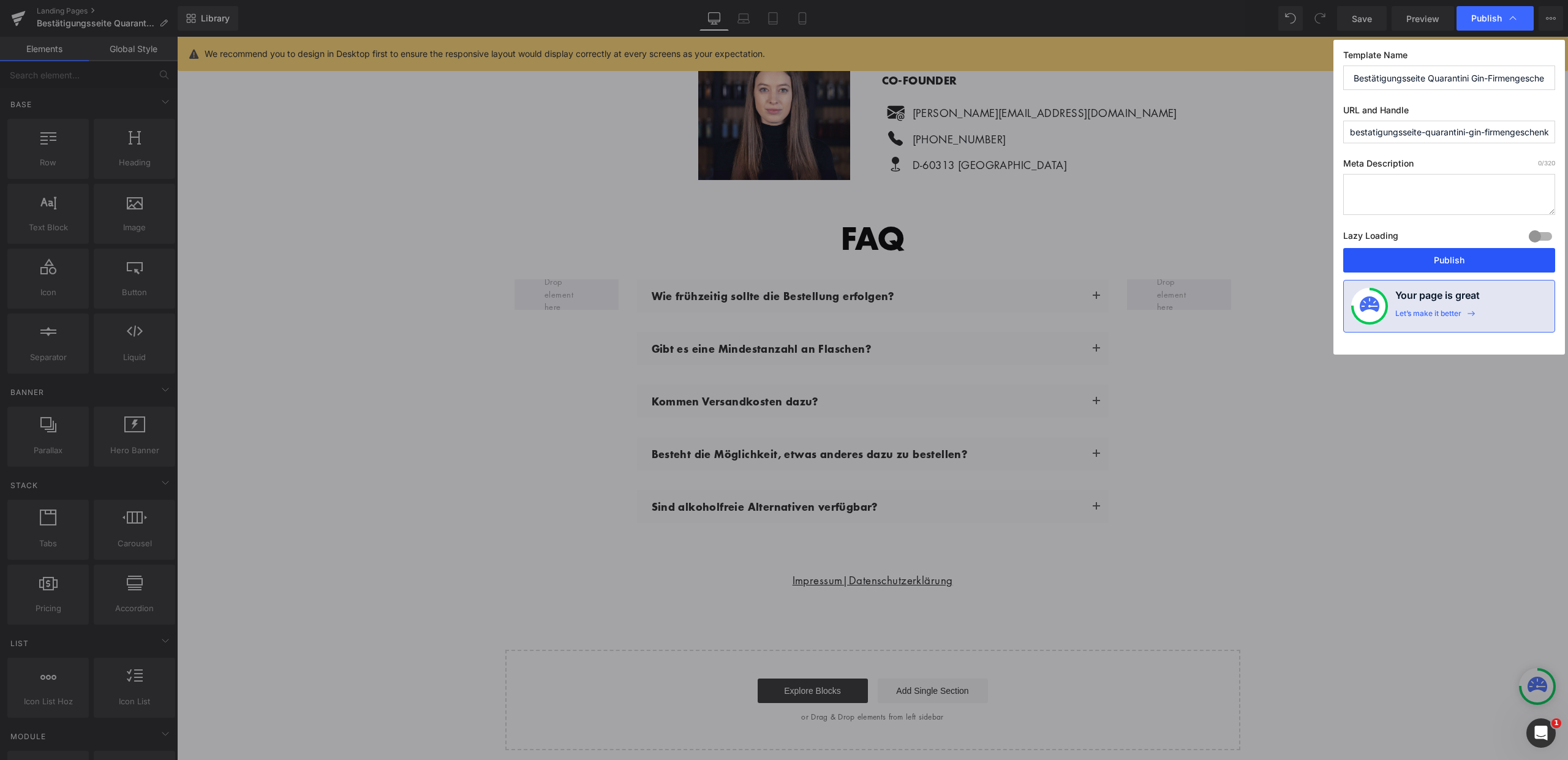
click at [1441, 265] on button "Publish" at bounding box center [1449, 260] width 212 height 25
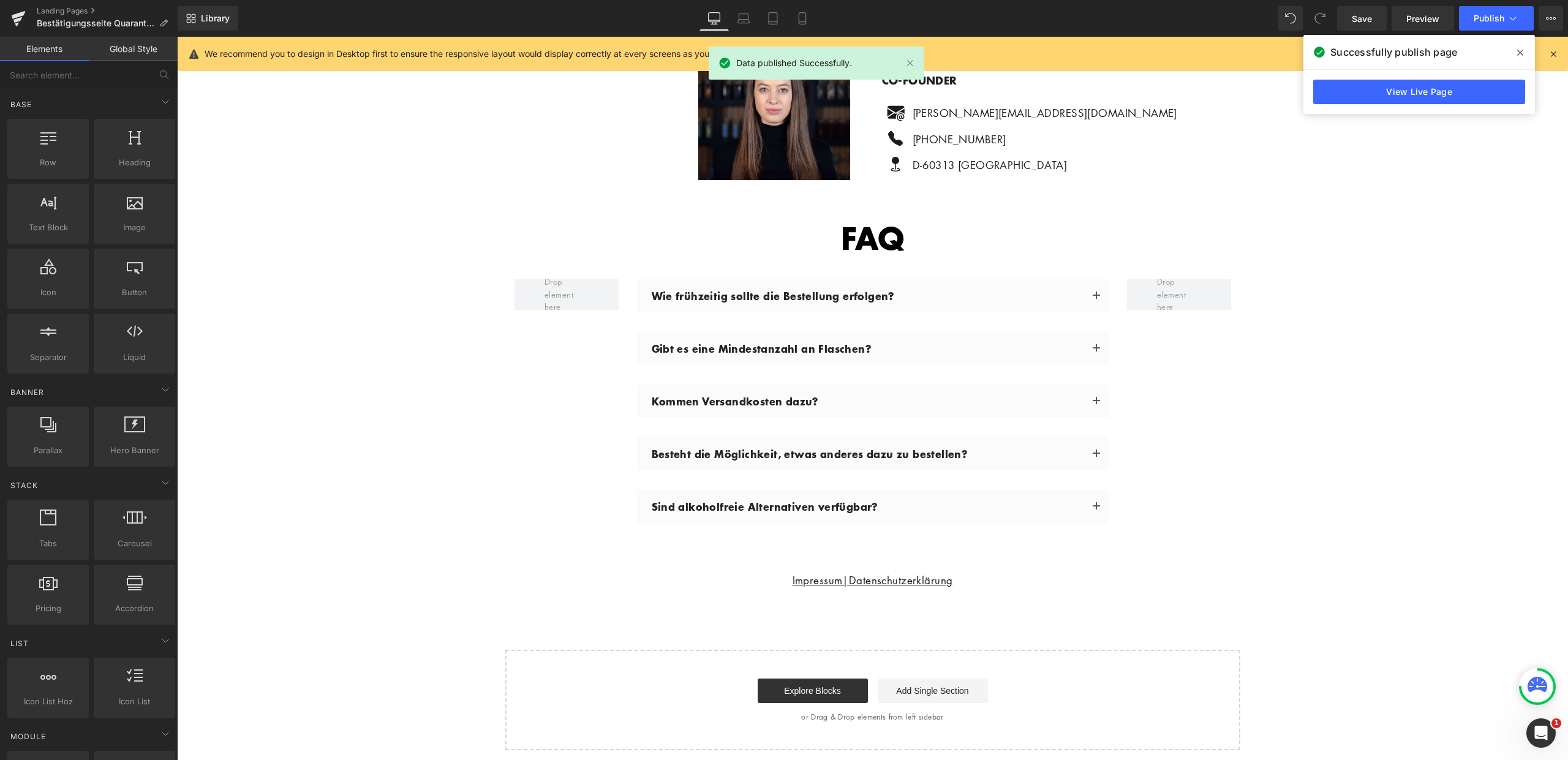
click at [1520, 48] on icon at bounding box center [1521, 52] width 6 height 10
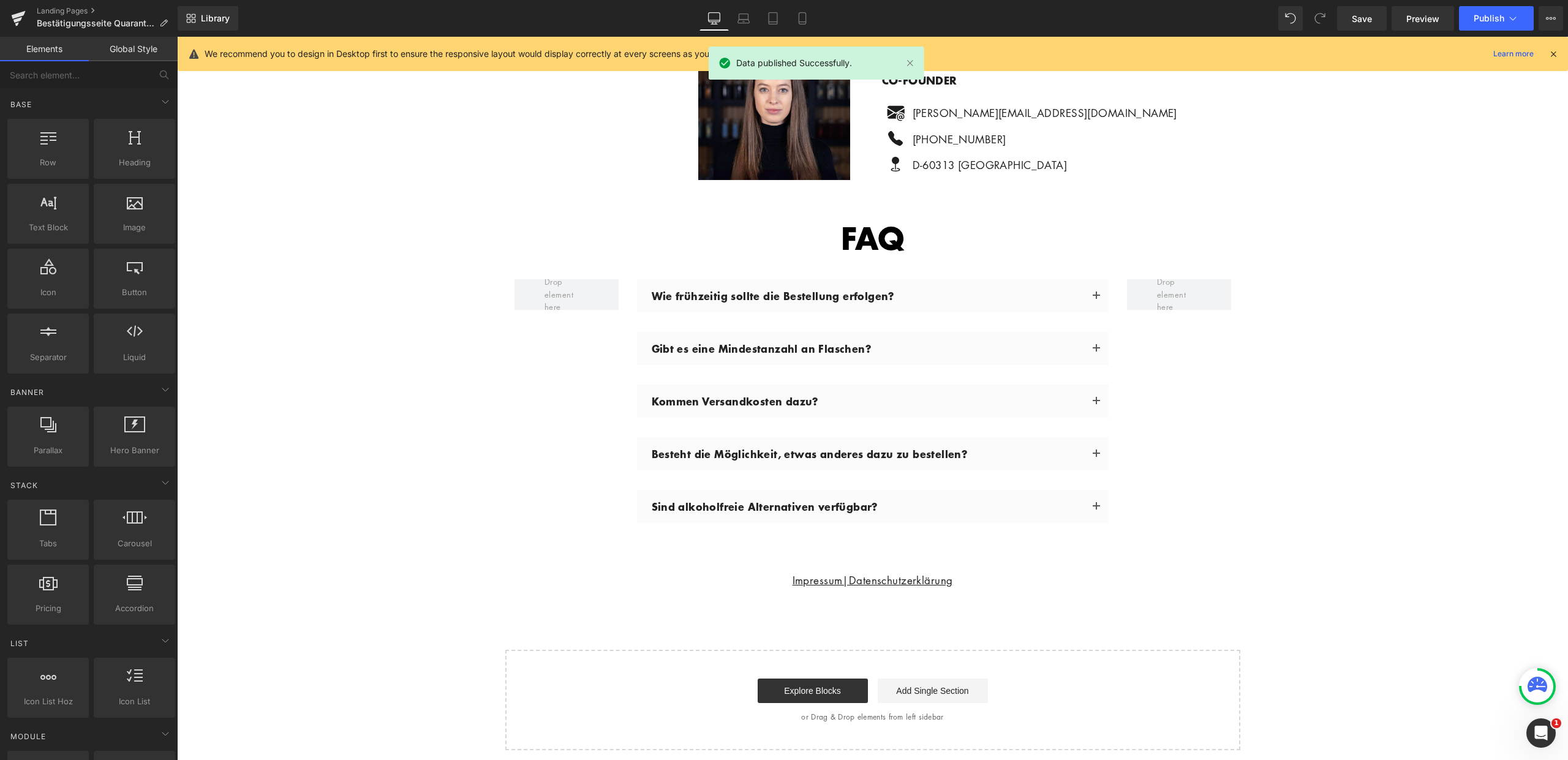
click at [1551, 56] on icon at bounding box center [1553, 54] width 11 height 11
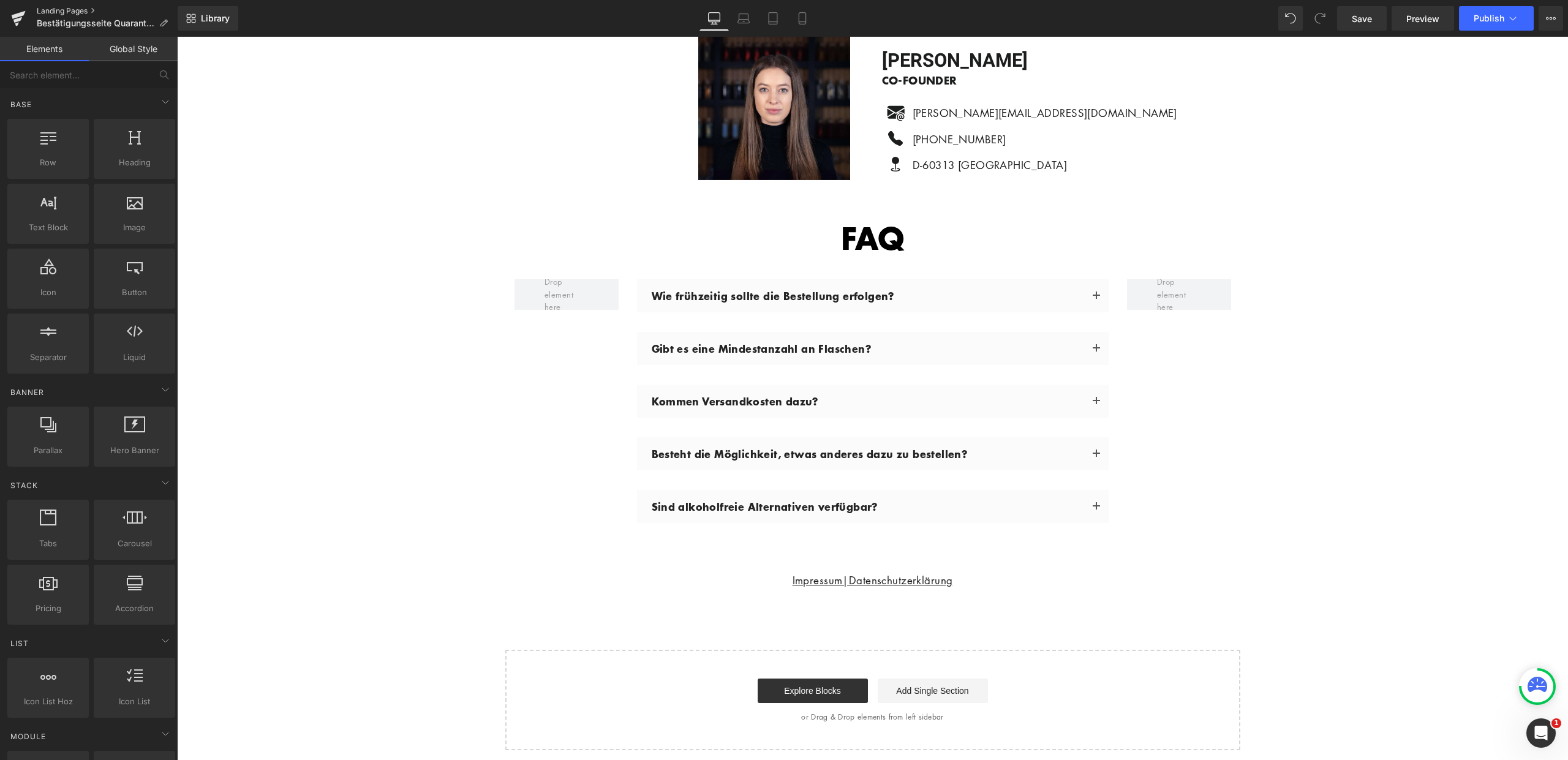
click at [51, 13] on link "Landing Pages" at bounding box center [106, 11] width 141 height 10
